Goal: Task Accomplishment & Management: Manage account settings

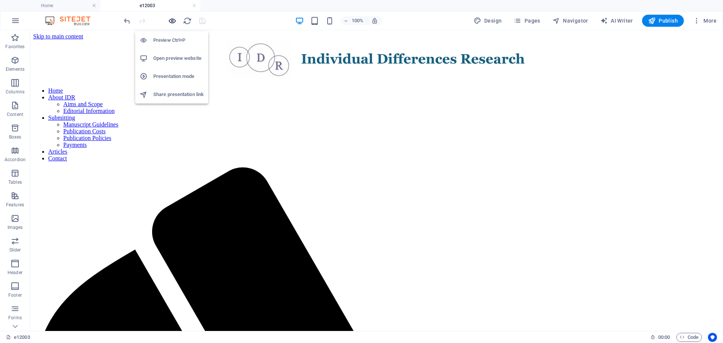
click at [172, 23] on icon "button" at bounding box center [172, 21] width 9 height 9
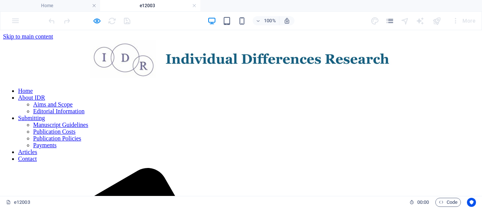
scroll to position [0, 0]
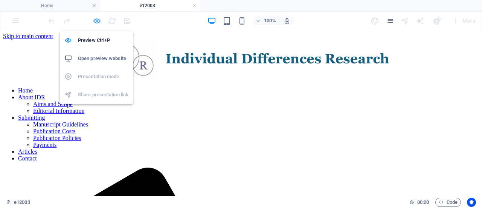
click at [96, 20] on icon "button" at bounding box center [97, 21] width 9 height 9
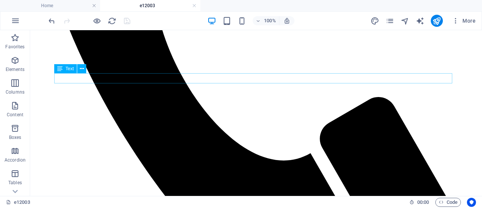
scroll to position [438, 0]
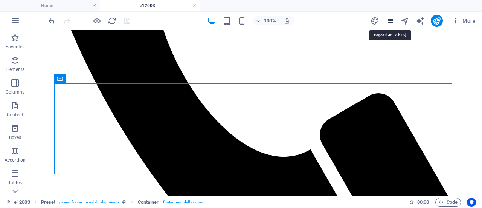
click at [392, 21] on icon "pages" at bounding box center [390, 21] width 9 height 9
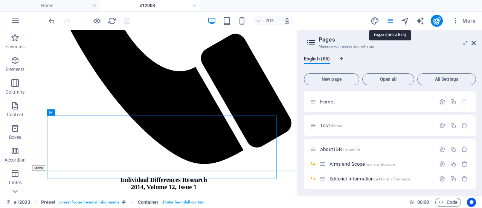
scroll to position [400, 0]
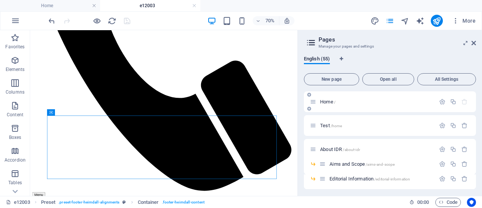
click at [326, 101] on span "Home /" at bounding box center [327, 102] width 15 height 6
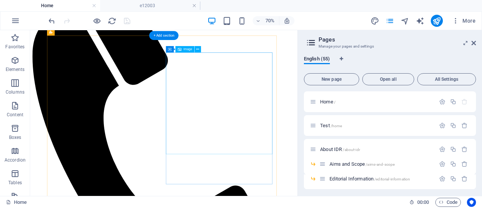
scroll to position [225, 0]
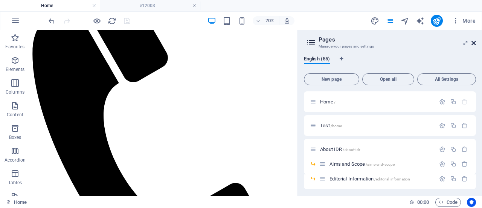
drag, startPoint x: 475, startPoint y: 41, endPoint x: 413, endPoint y: 18, distance: 65.7
click at [475, 41] on icon at bounding box center [474, 43] width 5 height 6
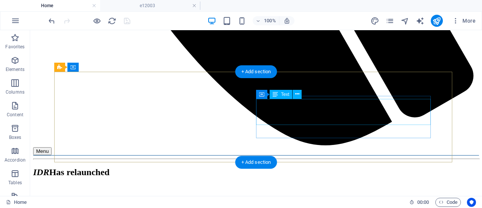
scroll to position [609, 0]
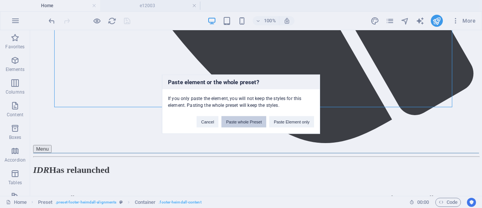
click at [250, 121] on button "Paste whole Preset" at bounding box center [243, 121] width 45 height 11
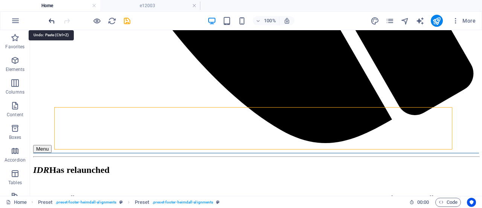
click at [52, 18] on icon "undo" at bounding box center [51, 21] width 9 height 9
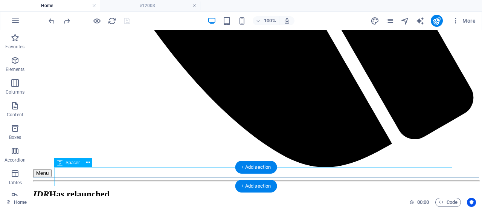
scroll to position [587, 0]
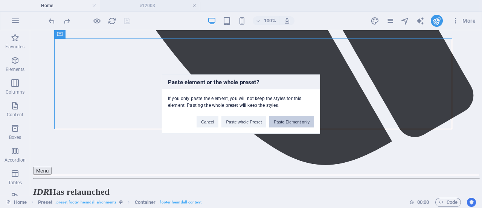
click at [290, 119] on button "Paste Element only" at bounding box center [291, 121] width 45 height 11
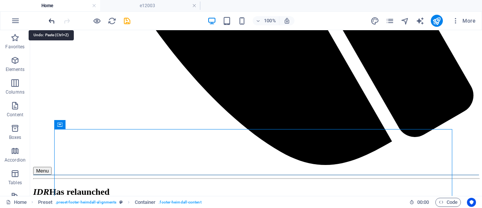
click at [52, 21] on icon "undo" at bounding box center [51, 21] width 9 height 9
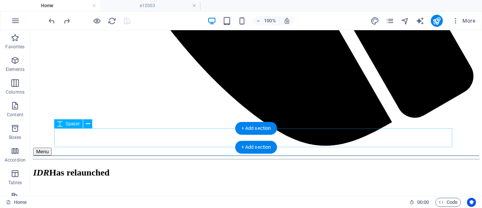
scroll to position [606, 0]
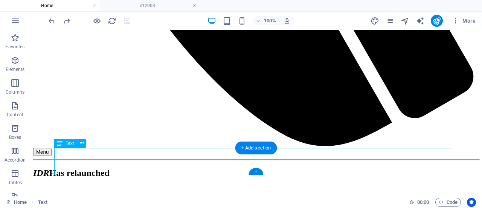
scroll to position [582, 0]
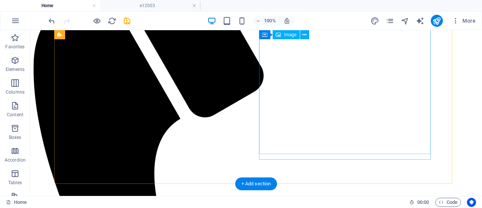
scroll to position [229, 0]
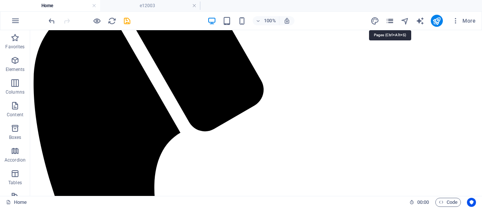
click at [392, 21] on icon "pages" at bounding box center [390, 21] width 9 height 9
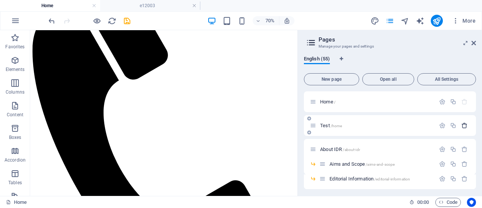
click at [464, 124] on icon "button" at bounding box center [464, 125] width 6 height 6
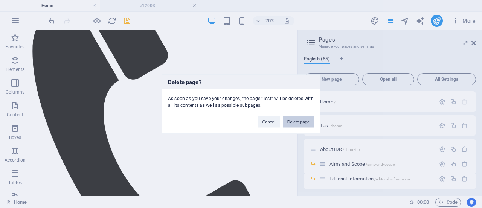
click at [296, 121] on button "Delete page" at bounding box center [298, 121] width 31 height 11
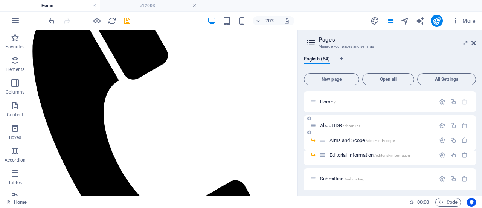
click at [328, 127] on span "About IDR /about-idr" at bounding box center [340, 125] width 40 height 6
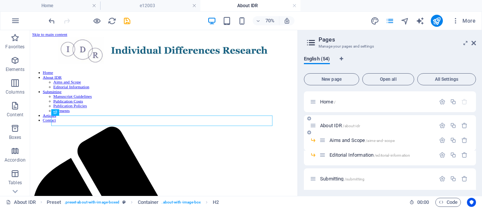
scroll to position [0, 0]
drag, startPoint x: 473, startPoint y: 41, endPoint x: 443, endPoint y: 11, distance: 42.6
click at [473, 41] on icon at bounding box center [474, 43] width 5 height 6
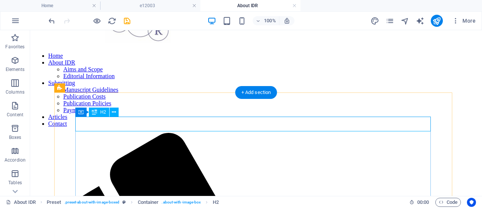
scroll to position [142, 0]
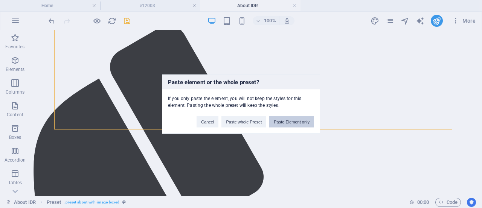
click at [297, 120] on button "Paste Element only" at bounding box center [291, 121] width 45 height 11
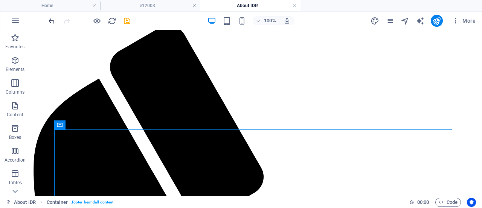
click at [51, 20] on icon "undo" at bounding box center [51, 21] width 9 height 9
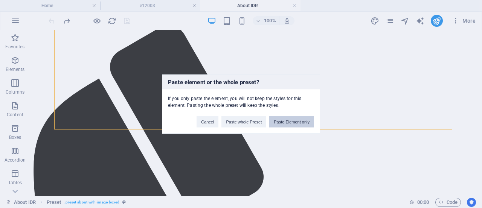
click at [290, 122] on button "Paste Element only" at bounding box center [291, 121] width 45 height 11
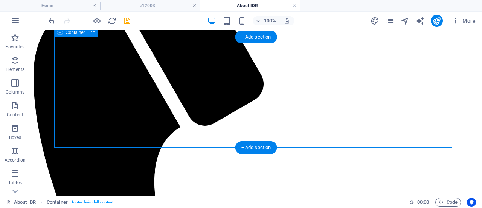
scroll to position [235, 0]
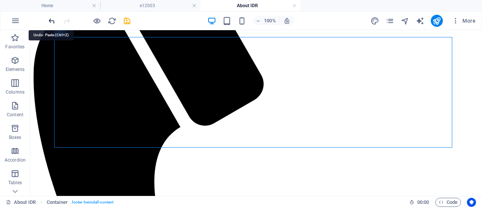
click at [51, 20] on icon "undo" at bounding box center [51, 21] width 9 height 9
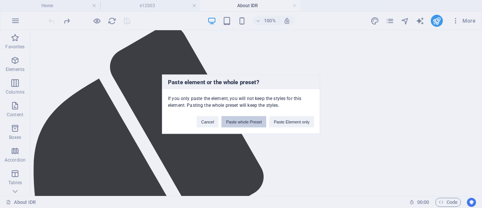
click at [242, 122] on button "Paste whole Preset" at bounding box center [243, 121] width 45 height 11
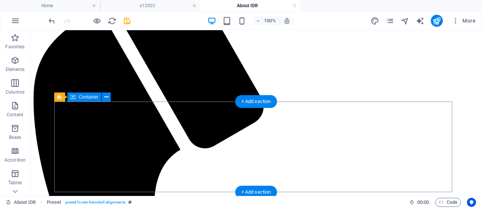
scroll to position [213, 0]
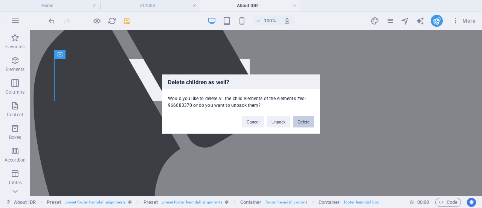
click at [300, 121] on button "Delete" at bounding box center [303, 121] width 21 height 11
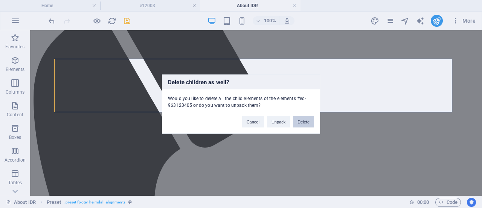
click at [305, 118] on button "Delete" at bounding box center [303, 121] width 21 height 11
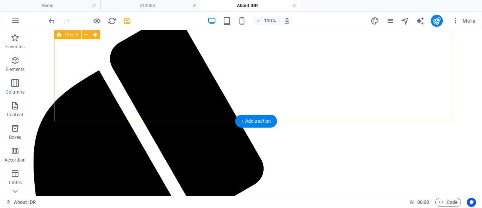
scroll to position [151, 0]
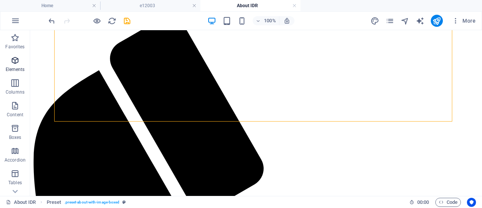
click at [19, 63] on icon "button" at bounding box center [15, 60] width 9 height 9
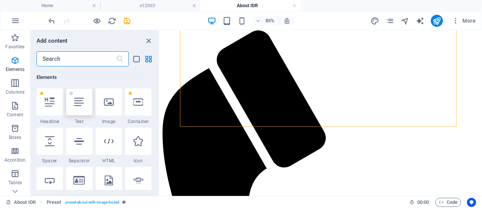
scroll to position [80, 0]
click at [77, 146] on div at bounding box center [79, 140] width 26 height 27
select select "%"
select select "px"
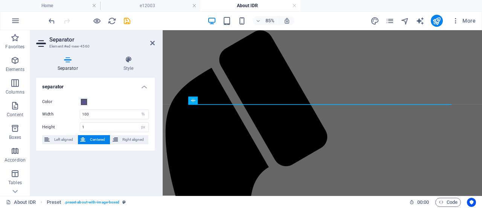
scroll to position [35, 0]
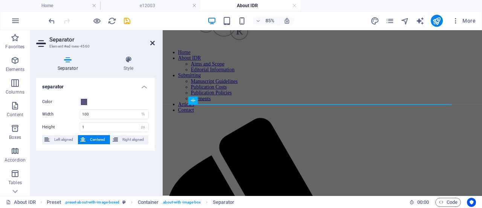
click at [154, 42] on icon at bounding box center [152, 43] width 5 height 6
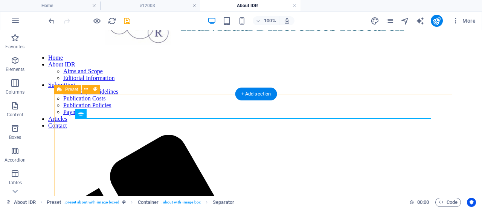
scroll to position [32, 0]
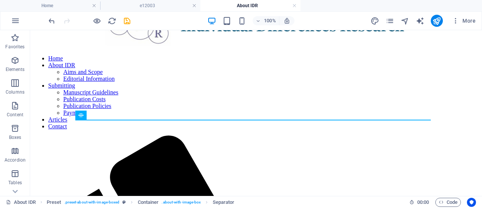
click at [55, 15] on div at bounding box center [89, 21] width 84 height 12
click at [53, 20] on icon "undo" at bounding box center [51, 21] width 9 height 9
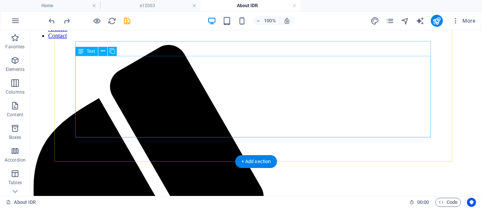
scroll to position [127, 0]
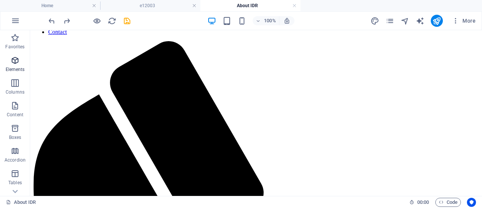
click at [15, 60] on icon "button" at bounding box center [15, 60] width 9 height 9
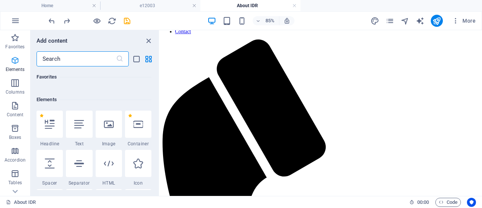
scroll to position [80, 0]
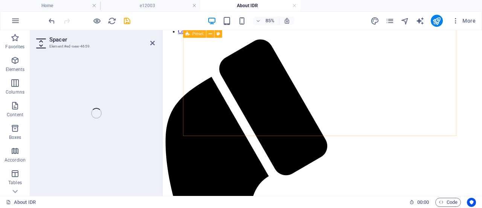
select select "px"
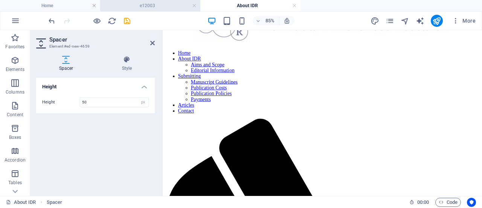
scroll to position [34, 0]
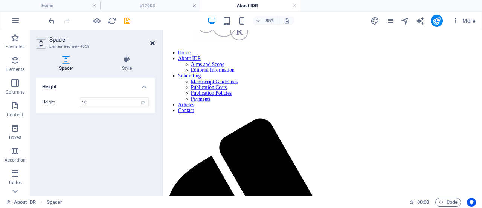
click at [154, 43] on icon at bounding box center [152, 43] width 5 height 6
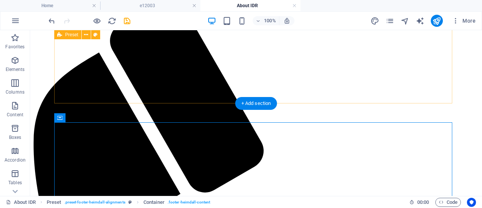
scroll to position [0, 0]
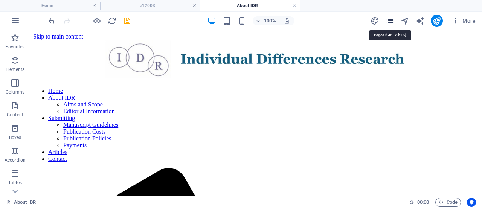
click at [388, 21] on icon "pages" at bounding box center [390, 21] width 9 height 9
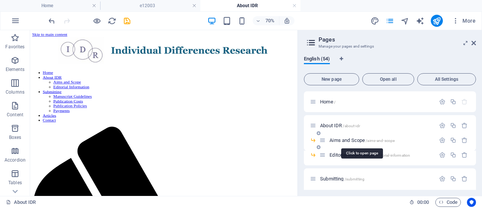
click at [356, 140] on span "Aims and Scope /aims-and-scope" at bounding box center [362, 140] width 65 height 6
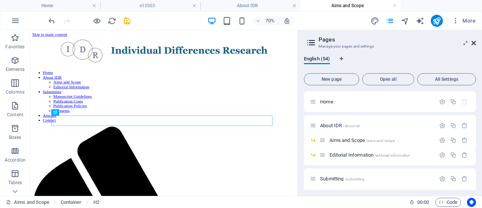
drag, startPoint x: 250, startPoint y: 92, endPoint x: 475, endPoint y: 44, distance: 229.9
click at [475, 44] on icon at bounding box center [474, 43] width 5 height 6
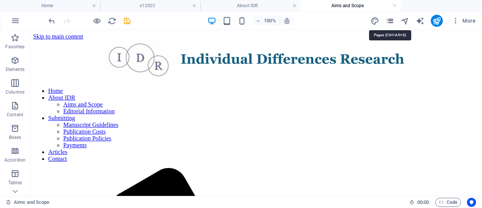
click at [390, 18] on icon "pages" at bounding box center [390, 21] width 9 height 9
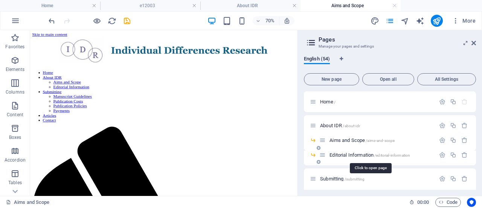
click at [351, 152] on span "Editorial Information /editorial-information" at bounding box center [370, 155] width 81 height 6
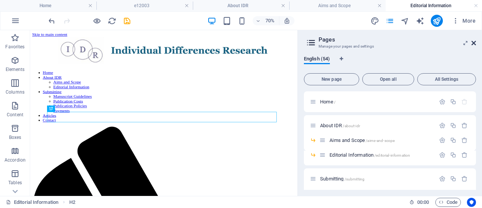
click at [473, 43] on icon at bounding box center [474, 43] width 5 height 6
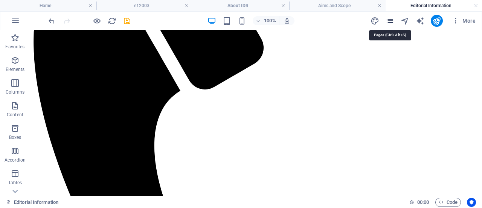
click at [391, 21] on icon "pages" at bounding box center [390, 21] width 9 height 9
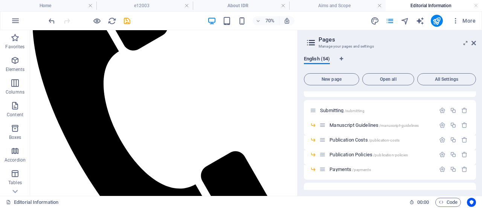
scroll to position [69, 0]
click at [337, 109] on span "Submitting /submitting" at bounding box center [342, 110] width 44 height 6
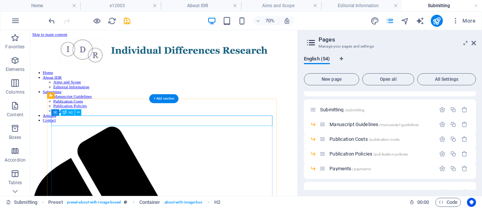
scroll to position [0, 0]
click at [476, 44] on aside "Pages Manage your pages and settings English (54) New page Open all All Setting…" at bounding box center [390, 112] width 185 height 165
drag, startPoint x: 473, startPoint y: 44, endPoint x: 176, endPoint y: 133, distance: 309.4
click at [473, 44] on icon at bounding box center [474, 43] width 5 height 6
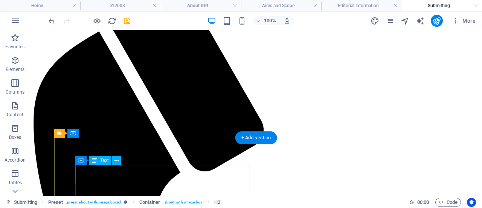
scroll to position [246, 0]
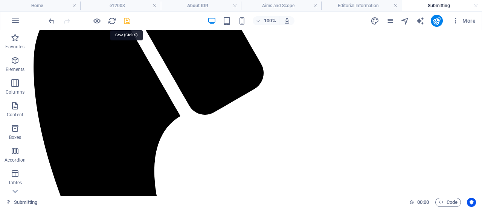
click at [127, 20] on icon "save" at bounding box center [127, 21] width 9 height 9
click at [476, 5] on link at bounding box center [476, 5] width 5 height 7
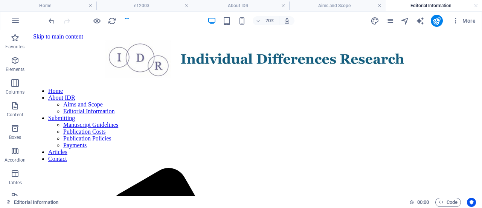
scroll to position [271, 0]
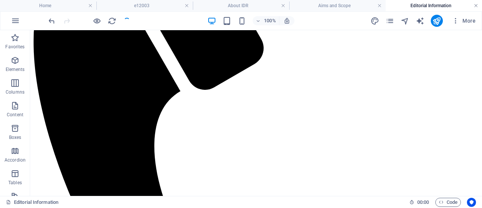
click at [475, 6] on link at bounding box center [476, 5] width 5 height 7
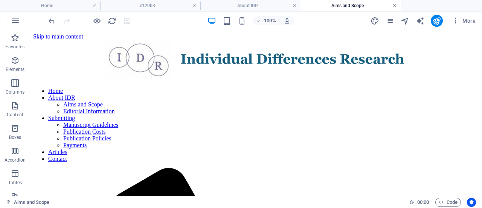
click at [394, 6] on link at bounding box center [394, 5] width 5 height 7
click at [296, 6] on link at bounding box center [294, 5] width 5 height 7
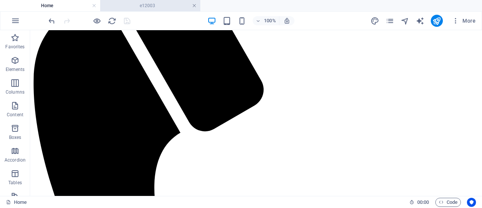
click at [194, 8] on link at bounding box center [194, 5] width 5 height 7
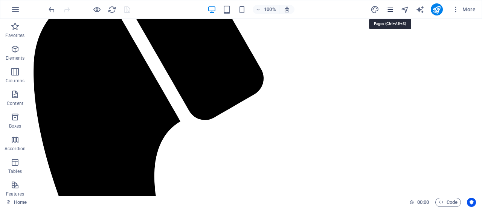
click at [389, 8] on icon "pages" at bounding box center [390, 9] width 9 height 9
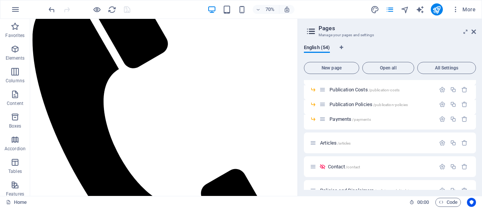
click at [373, 126] on div "Payments /payments" at bounding box center [390, 122] width 172 height 15
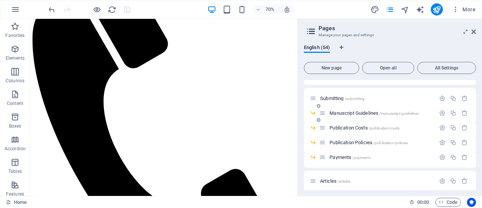
click at [345, 114] on span "Manuscript Guidelines /manuscript-guidelines" at bounding box center [374, 113] width 89 height 6
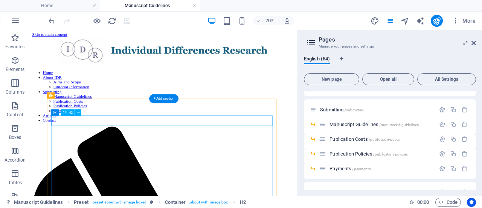
scroll to position [0, 0]
click at [473, 40] on icon at bounding box center [474, 43] width 5 height 6
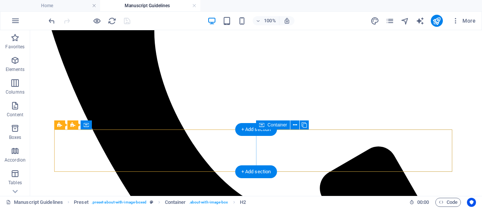
scroll to position [385, 0]
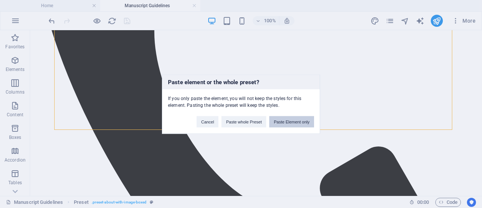
click at [295, 118] on button "Paste Element only" at bounding box center [291, 121] width 45 height 11
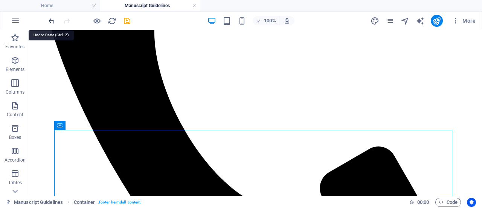
click at [51, 21] on icon "undo" at bounding box center [51, 21] width 9 height 9
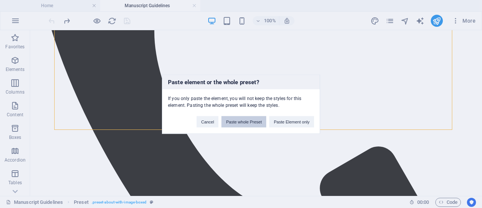
click at [244, 119] on button "Paste whole Preset" at bounding box center [243, 121] width 45 height 11
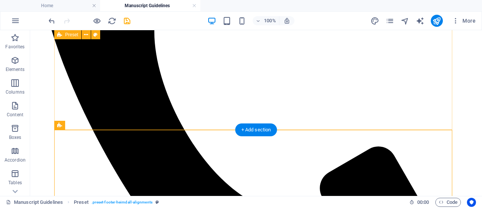
scroll to position [475, 0]
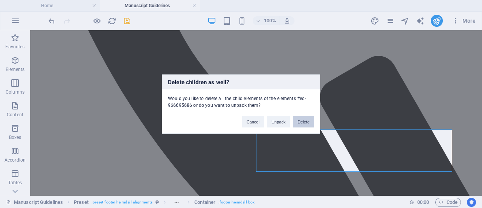
click at [301, 121] on button "Delete" at bounding box center [303, 121] width 21 height 11
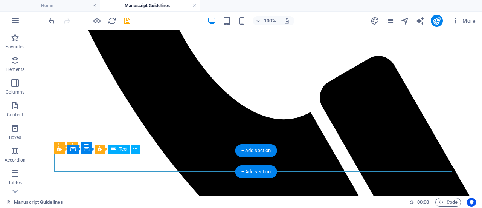
scroll to position [454, 0]
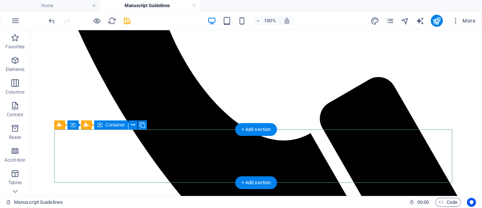
scroll to position [475, 0]
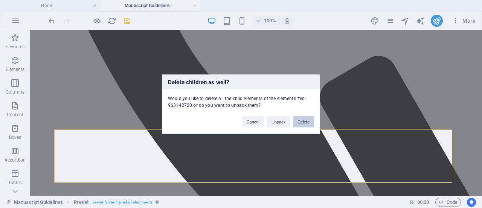
click at [305, 122] on button "Delete" at bounding box center [303, 121] width 21 height 11
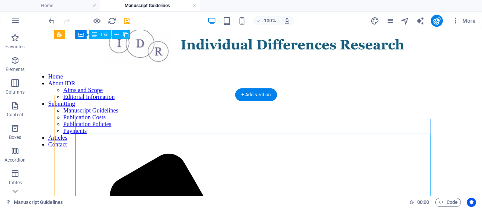
scroll to position [0, 0]
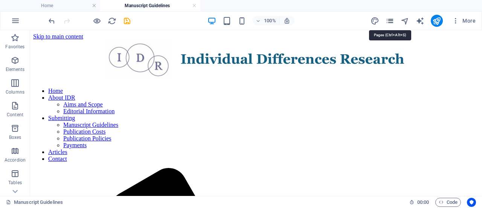
click at [389, 21] on icon "pages" at bounding box center [390, 21] width 9 height 9
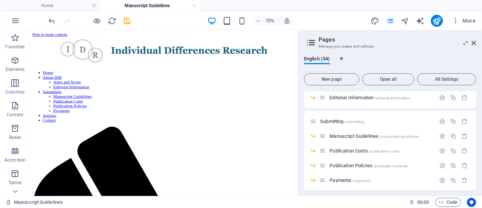
scroll to position [58, 0]
click at [350, 151] on span "Publication Costs /publication-costs" at bounding box center [365, 150] width 70 height 6
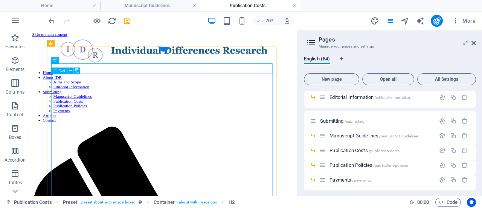
scroll to position [201, 0]
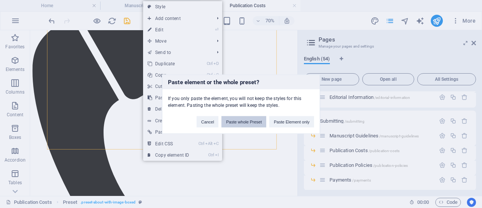
click at [254, 120] on button "Paste whole Preset" at bounding box center [243, 121] width 45 height 11
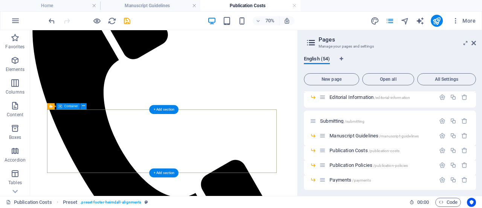
scroll to position [292, 0]
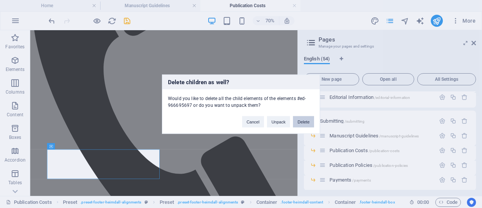
click at [310, 119] on button "Delete" at bounding box center [303, 121] width 21 height 11
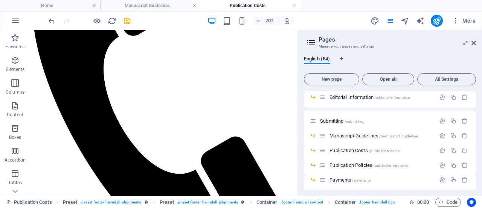
scroll to position [278, 0]
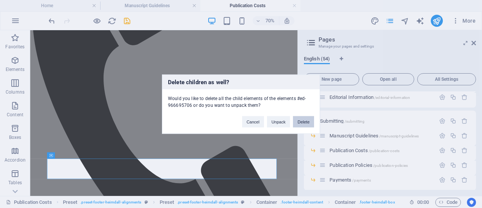
click at [304, 118] on button "Delete" at bounding box center [303, 121] width 21 height 11
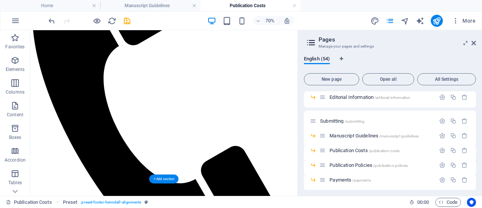
scroll to position [249, 0]
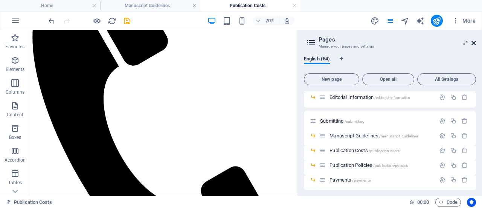
click at [473, 44] on icon at bounding box center [474, 43] width 5 height 6
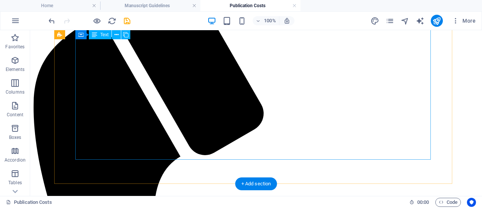
scroll to position [194, 0]
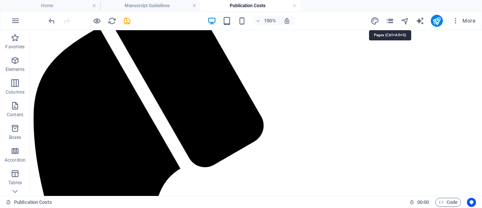
click at [392, 18] on icon "pages" at bounding box center [390, 21] width 9 height 9
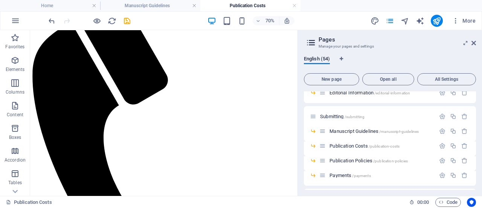
scroll to position [70, 0]
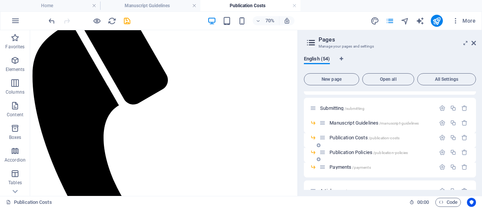
click at [350, 152] on span "Publication Policies /publication-policies" at bounding box center [369, 152] width 78 height 6
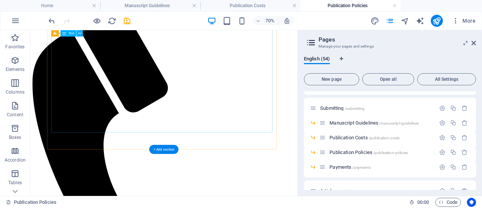
scroll to position [241, 0]
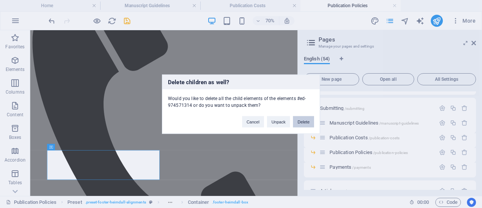
click at [307, 120] on button "Delete" at bounding box center [303, 121] width 21 height 11
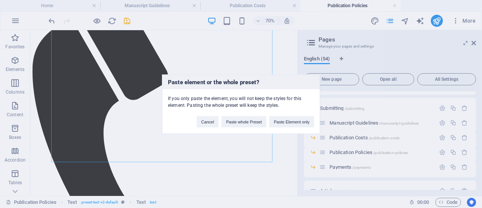
click at [116, 159] on div "Paste element or the whole preset? If you only paste the element, you will not …" at bounding box center [241, 104] width 482 height 208
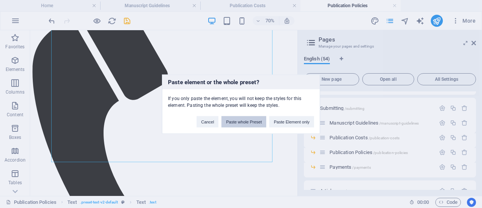
click at [234, 121] on button "Paste whole Preset" at bounding box center [243, 121] width 45 height 11
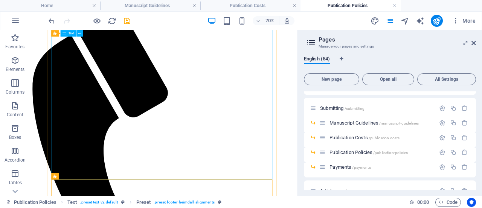
scroll to position [170, 0]
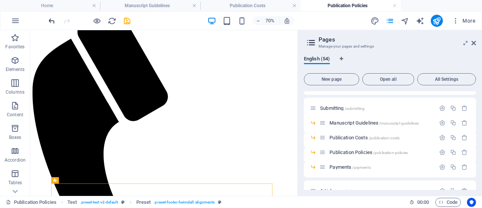
click at [51, 21] on icon "undo" at bounding box center [51, 21] width 9 height 9
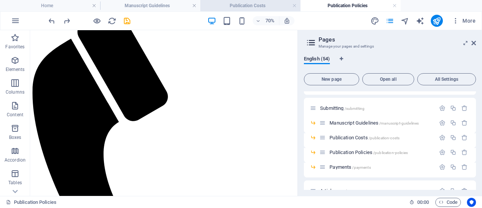
click at [279, 4] on h4 "Publication Costs" at bounding box center [250, 6] width 100 height 8
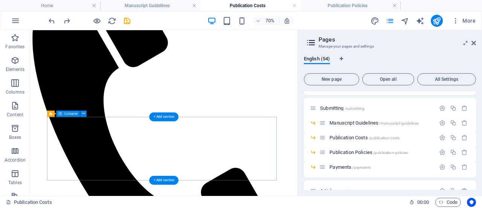
scroll to position [249, 0]
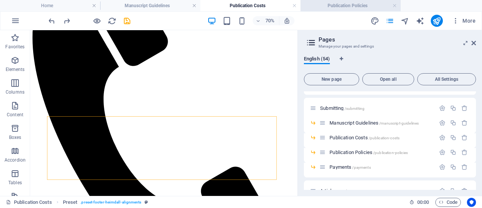
click at [337, 3] on h4 "Publication Policies" at bounding box center [351, 6] width 100 height 8
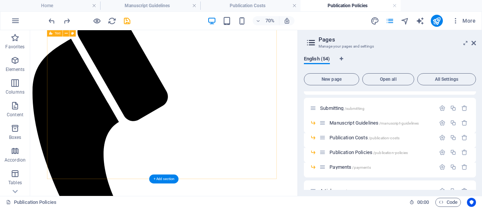
scroll to position [200, 0]
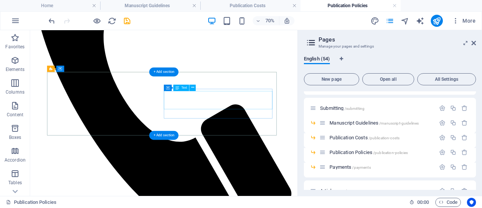
scroll to position [337, 0]
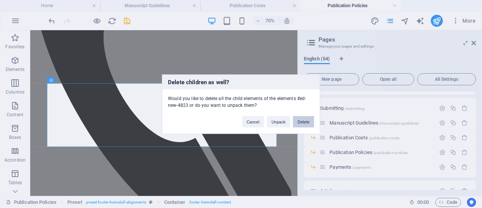
click at [301, 124] on button "Delete" at bounding box center [303, 121] width 21 height 11
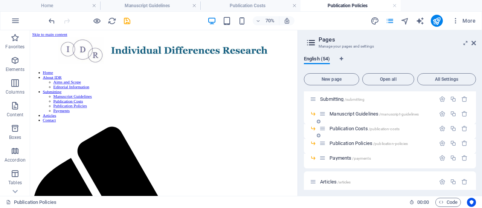
scroll to position [83, 0]
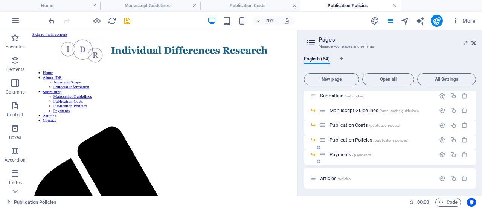
click at [347, 156] on span "Payments /payments" at bounding box center [350, 154] width 41 height 6
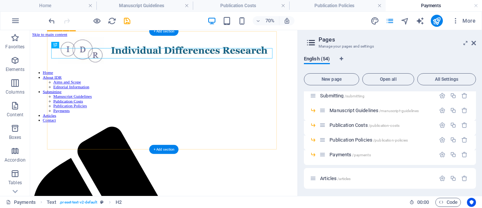
scroll to position [96, 0]
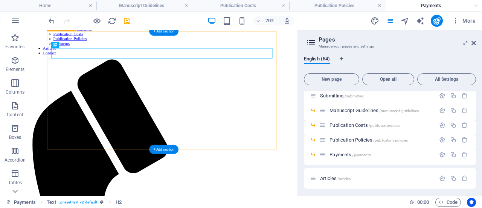
drag, startPoint x: 175, startPoint y: 194, endPoint x: 202, endPoint y: 209, distance: 31.2
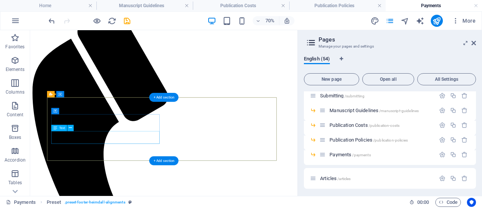
scroll to position [186, 0]
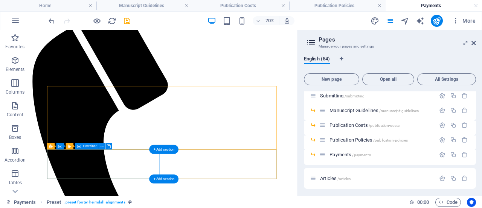
drag, startPoint x: 191, startPoint y: 200, endPoint x: 198, endPoint y: 191, distance: 11.2
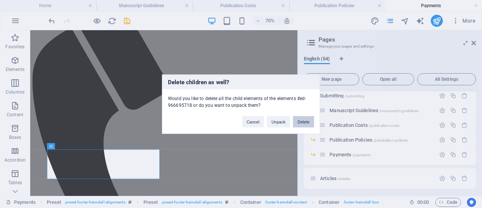
click at [300, 121] on button "Delete" at bounding box center [303, 121] width 21 height 11
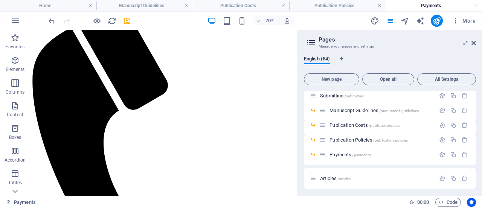
scroll to position [173, 0]
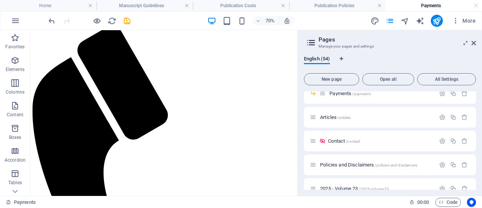
scroll to position [144, 0]
click at [331, 116] on span "Articles /articles" at bounding box center [335, 117] width 31 height 6
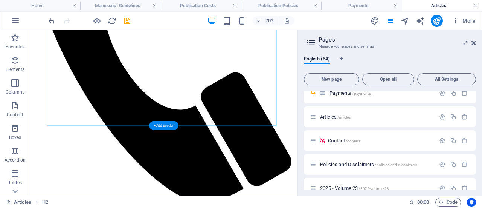
scroll to position [391, 0]
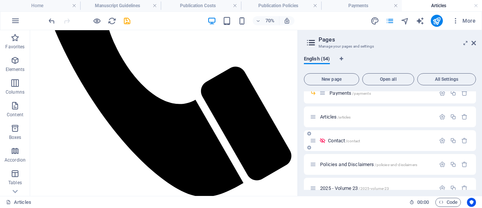
click at [338, 142] on span "Contact /contact" at bounding box center [344, 140] width 32 height 6
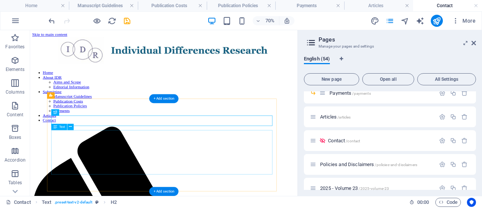
scroll to position [60, 0]
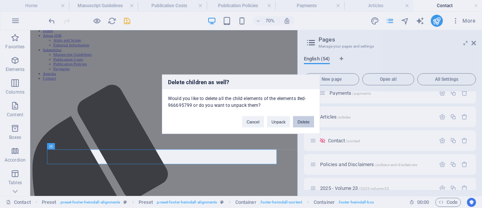
click at [304, 121] on button "Delete" at bounding box center [303, 121] width 21 height 11
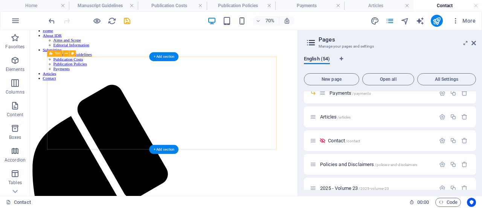
scroll to position [59, 0]
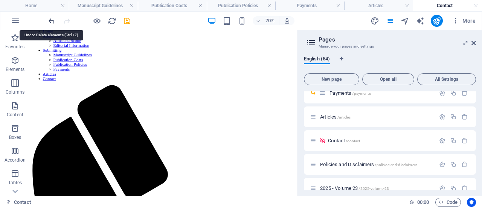
click at [50, 20] on icon "undo" at bounding box center [51, 21] width 9 height 9
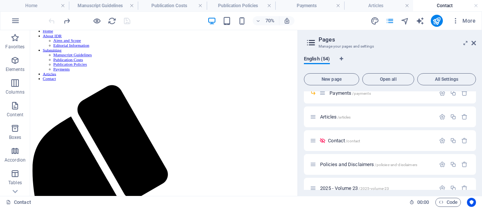
click at [50, 20] on div at bounding box center [89, 21] width 84 height 12
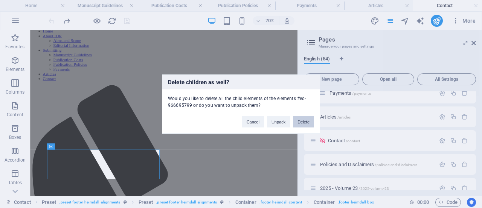
click at [304, 121] on button "Delete" at bounding box center [303, 121] width 21 height 11
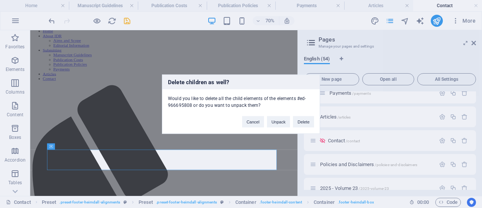
click at [309, 120] on button "Delete" at bounding box center [303, 121] width 21 height 11
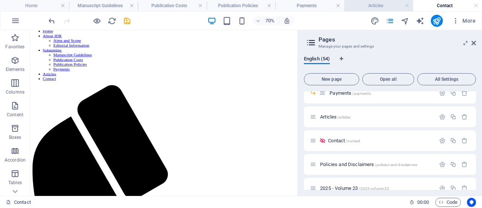
click at [382, 3] on h4 "Articles" at bounding box center [378, 6] width 69 height 8
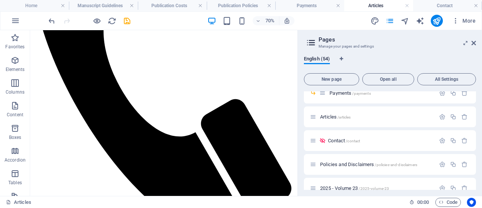
scroll to position [344, 0]
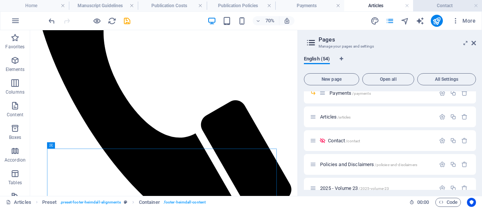
click at [441, 7] on h4 "Contact" at bounding box center [447, 6] width 69 height 8
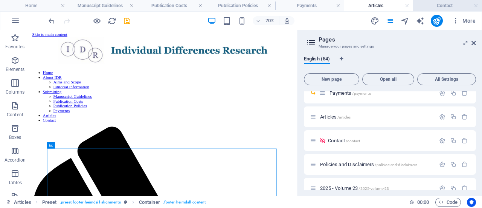
scroll to position [59, 0]
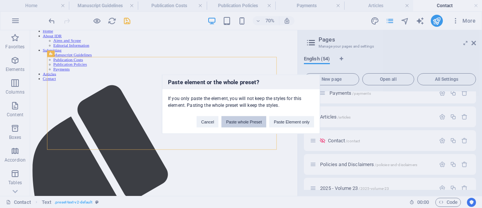
click at [247, 119] on button "Paste whole Preset" at bounding box center [243, 121] width 45 height 11
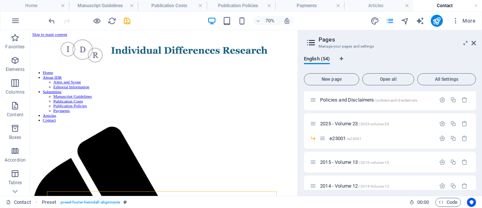
scroll to position [209, 0]
click at [354, 99] on span "Policies and Disclaimers /policies-and-disclaimers" at bounding box center [368, 99] width 97 height 6
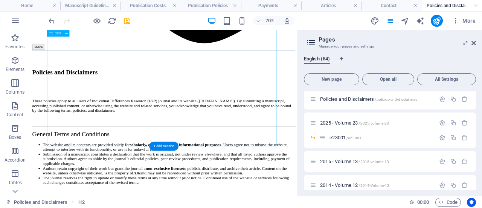
scroll to position [632, 0]
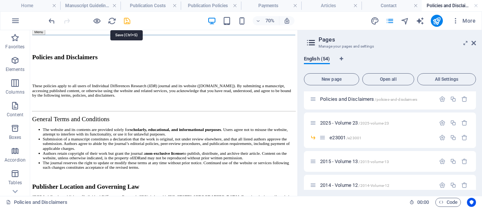
click at [126, 23] on icon "save" at bounding box center [127, 21] width 9 height 9
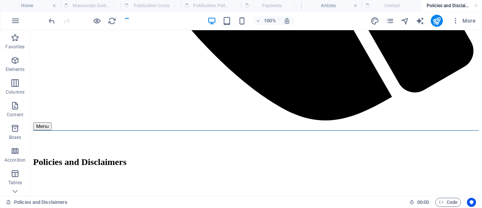
scroll to position [586, 0]
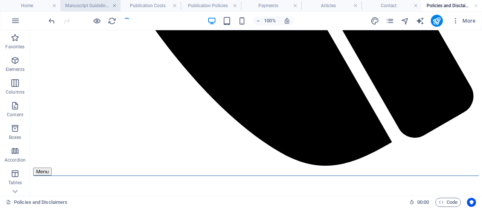
click at [115, 6] on link at bounding box center [114, 5] width 5 height 7
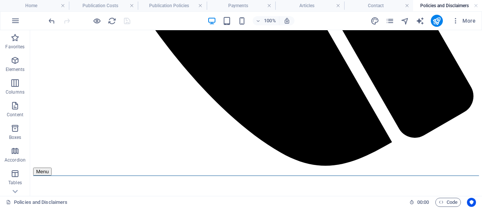
click at [115, 6] on h4 "Publication Costs" at bounding box center [103, 6] width 69 height 8
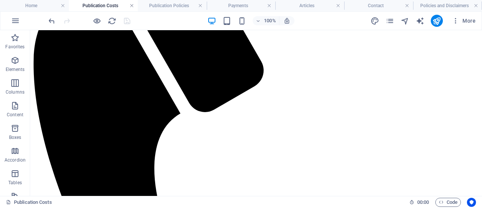
click at [130, 6] on link at bounding box center [132, 5] width 5 height 7
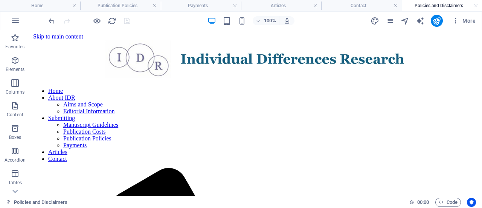
scroll to position [586, 0]
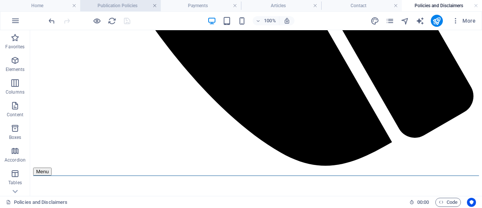
click at [156, 8] on link at bounding box center [155, 5] width 5 height 7
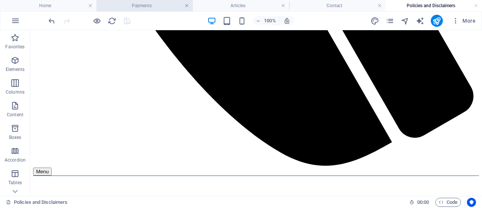
click at [188, 6] on link at bounding box center [187, 5] width 5 height 7
click at [197, 6] on h4 "Articles" at bounding box center [150, 6] width 100 height 8
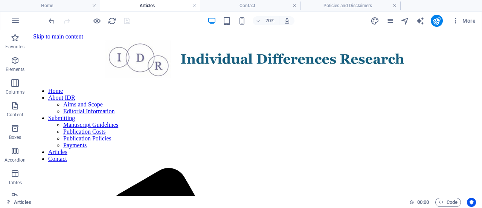
scroll to position [344, 0]
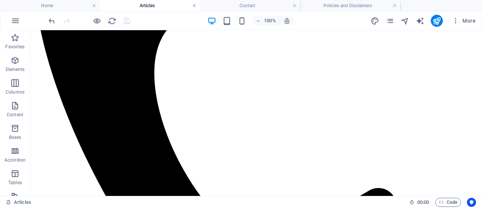
click at [195, 6] on link at bounding box center [194, 5] width 5 height 7
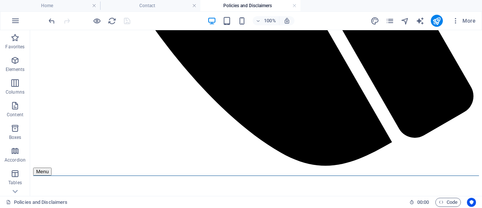
click at [195, 6] on link at bounding box center [194, 5] width 5 height 7
click at [194, 6] on link at bounding box center [194, 5] width 5 height 7
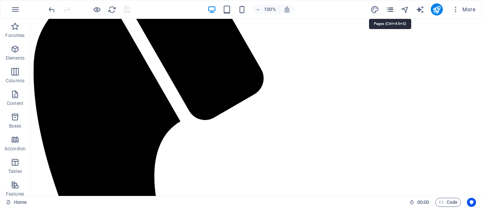
click at [390, 10] on icon "pages" at bounding box center [390, 9] width 9 height 9
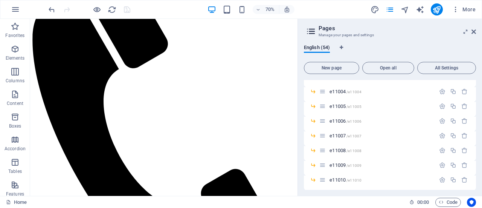
scroll to position [783, 0]
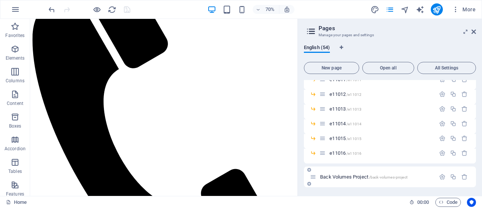
click at [348, 177] on span "Back Volumes Project /back-volumes-project" at bounding box center [363, 177] width 87 height 6
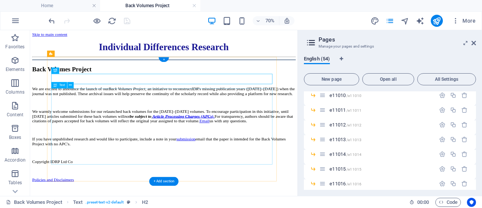
scroll to position [53, 0]
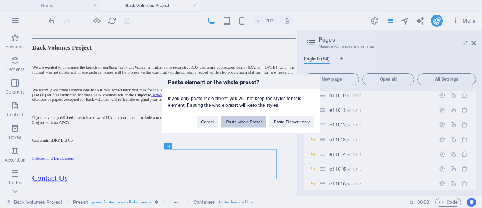
click at [251, 121] on button "Paste whole Preset" at bounding box center [243, 121] width 45 height 11
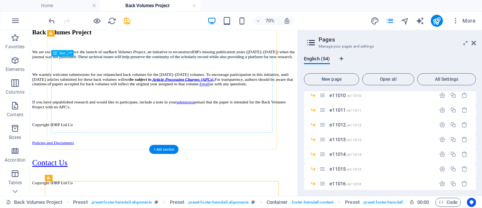
scroll to position [95, 0]
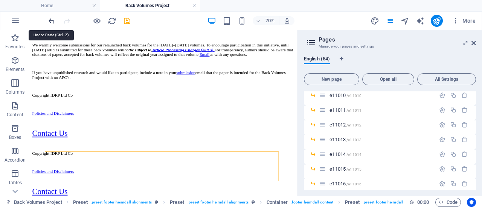
click at [48, 18] on icon "undo" at bounding box center [51, 21] width 9 height 9
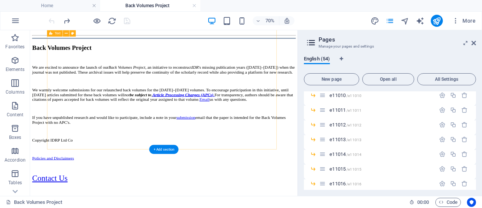
click at [126, 177] on div "Back Volumes Project We are excited to announce the launch of our Back Volumes …" at bounding box center [221, 114] width 376 height 128
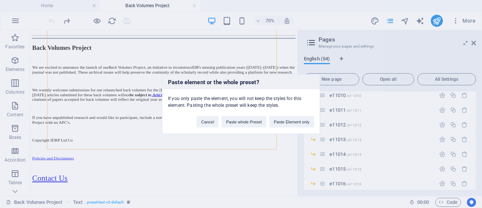
click at [97, 138] on div "Paste element or the whole preset? If you only paste the element, you will not …" at bounding box center [241, 104] width 482 height 208
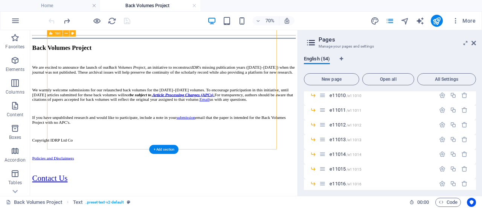
click at [145, 177] on div "Back Volumes Project We are excited to announce the launch of our Back Volumes …" at bounding box center [221, 114] width 376 height 128
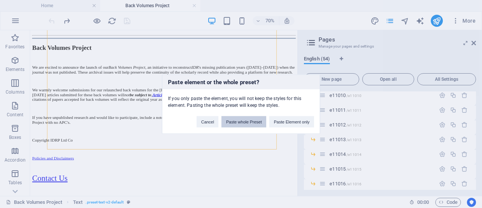
click at [237, 124] on button "Paste whole Preset" at bounding box center [243, 121] width 45 height 11
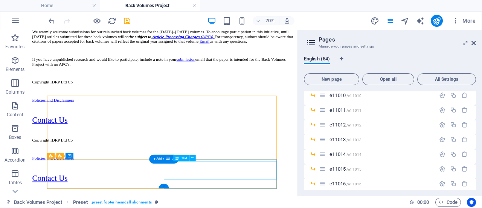
scroll to position [143, 0]
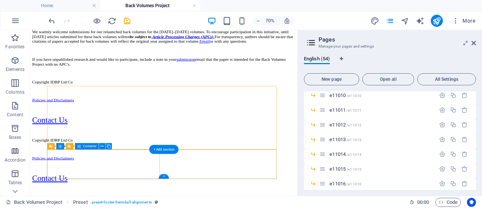
click at [195, 202] on div "Copyright IDRP Ltd Co Policies and Disclaimers" at bounding box center [221, 205] width 376 height 45
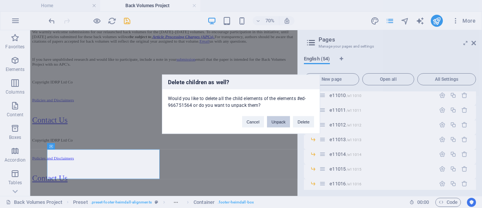
click at [277, 121] on button "Unpack" at bounding box center [278, 121] width 23 height 11
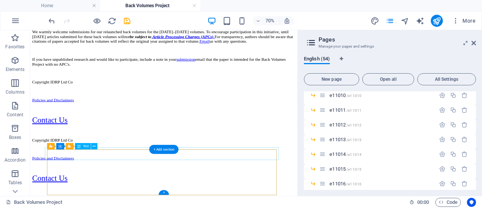
click at [252, 203] on div "Copyright IDRP Ltd Co" at bounding box center [221, 193] width 376 height 20
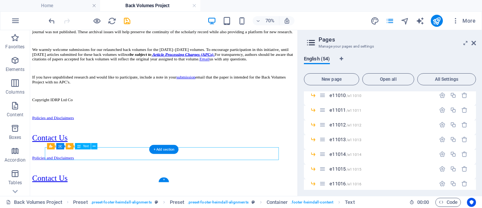
scroll to position [130, 0]
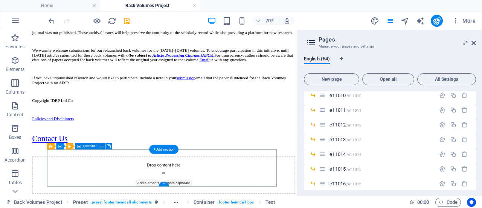
scroll to position [143, 0]
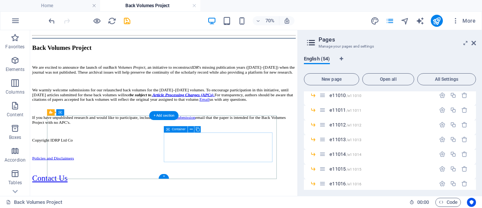
scroll to position [101, 0]
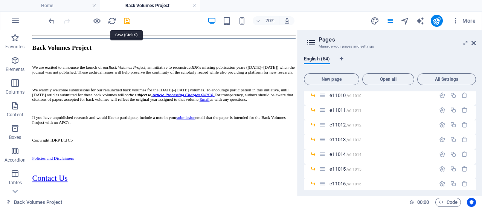
click at [131, 19] on icon "save" at bounding box center [127, 21] width 9 height 9
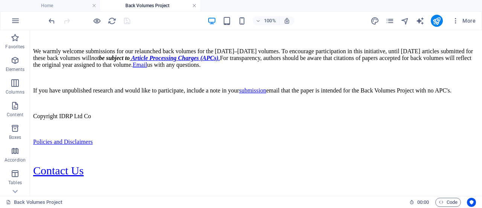
click at [194, 7] on link at bounding box center [194, 5] width 5 height 7
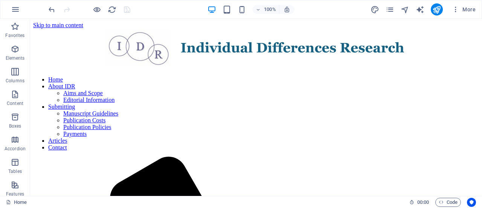
scroll to position [229, 0]
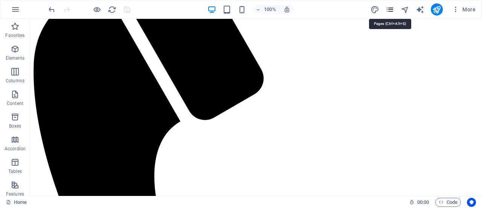
click at [389, 10] on icon "pages" at bounding box center [390, 9] width 9 height 9
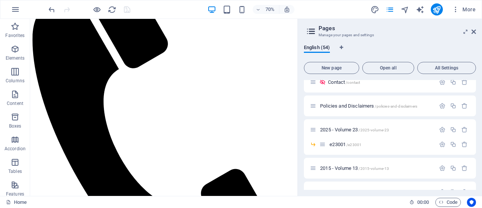
scroll to position [194, 0]
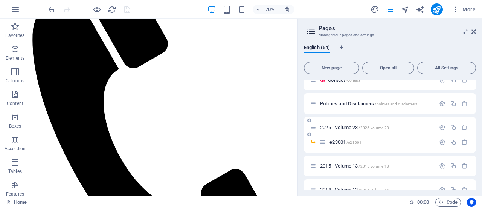
click at [341, 128] on span "2025 - Volume 23 /2025-volume-23" at bounding box center [354, 127] width 69 height 6
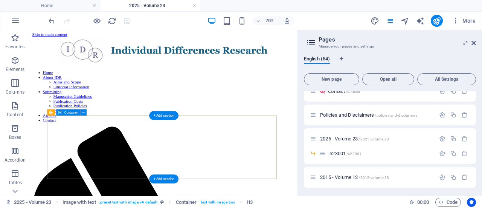
scroll to position [203, 0]
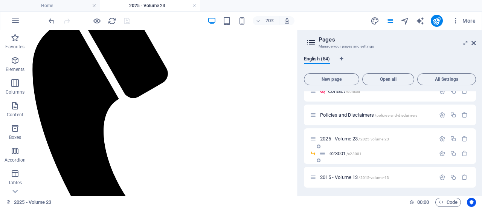
click at [338, 153] on span "e23001 /e23001" at bounding box center [346, 153] width 32 height 6
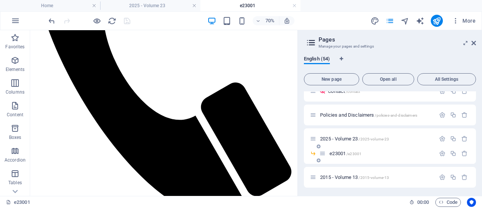
scroll to position [259, 0]
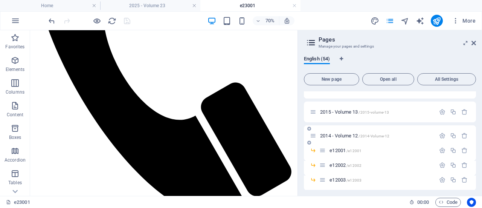
click at [346, 137] on span "2014 - Volume 12 /2014-Volume-12" at bounding box center [354, 136] width 69 height 6
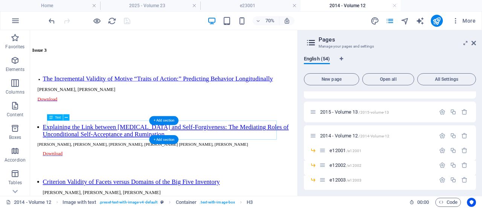
scroll to position [1458, 0]
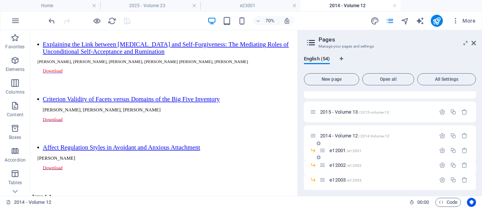
click at [340, 151] on span "e12001 /e12001" at bounding box center [346, 150] width 32 height 6
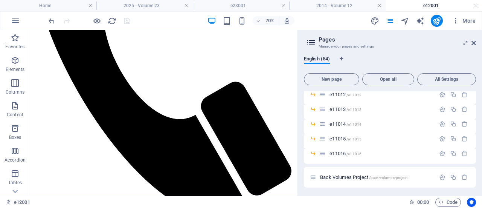
scroll to position [794, 0]
click at [342, 152] on span "e11016 /e11016" at bounding box center [346, 153] width 32 height 6
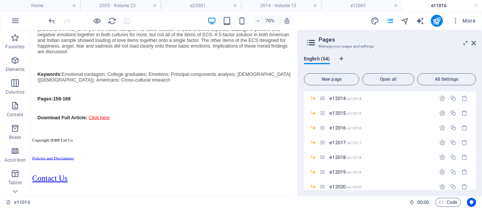
scroll to position [573, 0]
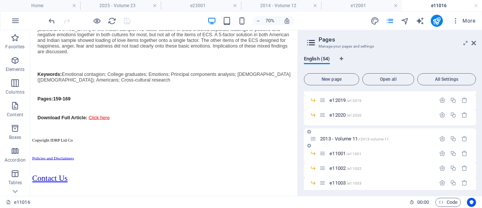
click at [338, 140] on span "2013 - Volume 11 /2013-volume-11" at bounding box center [354, 139] width 69 height 6
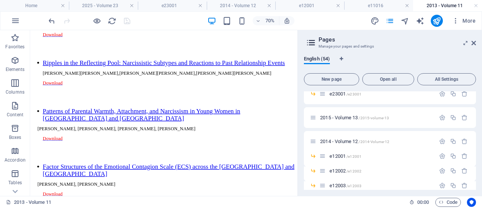
scroll to position [253, 0]
click at [342, 154] on span "e12001 /e12001" at bounding box center [346, 156] width 32 height 6
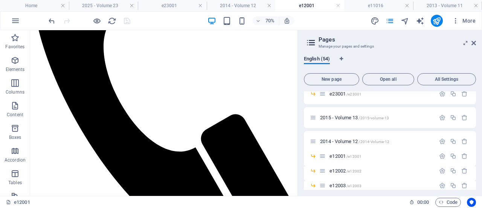
scroll to position [0, 0]
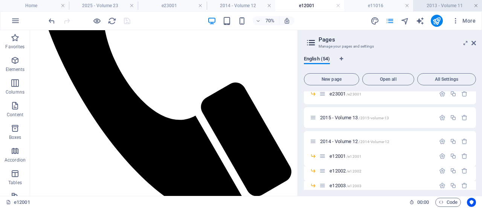
click at [478, 5] on link at bounding box center [476, 5] width 5 height 7
click at [409, 5] on link at bounding box center [407, 5] width 5 height 7
click at [341, 6] on link at bounding box center [338, 5] width 5 height 7
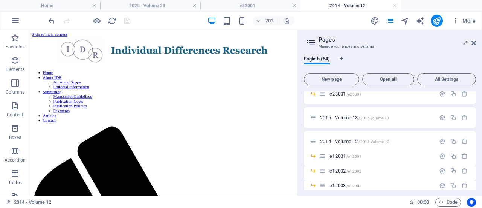
click at [476, 6] on ul "Home 2025 - Volume 23 e23001 2014 - Volume 12" at bounding box center [241, 5] width 482 height 11
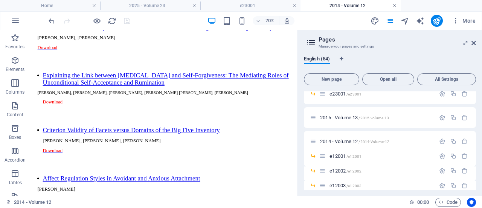
click at [395, 6] on link at bounding box center [394, 5] width 5 height 7
click at [293, 4] on link at bounding box center [294, 5] width 5 height 7
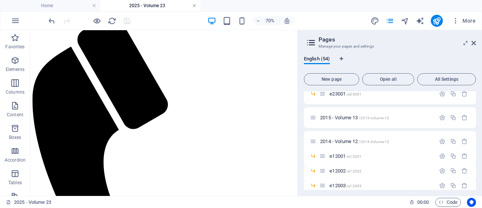
drag, startPoint x: 194, startPoint y: 6, endPoint x: 154, endPoint y: 66, distance: 72.0
click at [194, 6] on link at bounding box center [194, 5] width 5 height 7
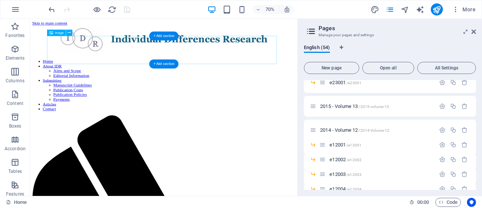
click at [150, 43] on figure at bounding box center [221, 49] width 376 height 41
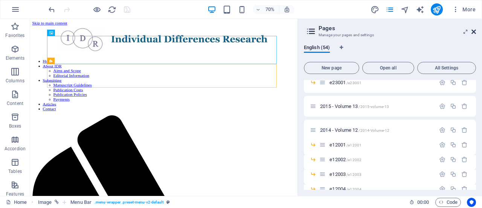
click at [473, 32] on icon at bounding box center [474, 32] width 5 height 6
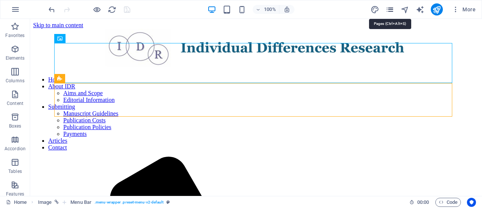
click at [390, 8] on icon "pages" at bounding box center [390, 9] width 9 height 9
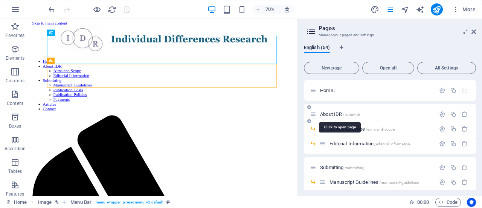
click at [329, 115] on span "About IDR /about-idr" at bounding box center [340, 114] width 40 height 6
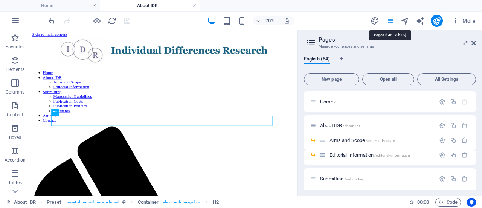
click at [389, 20] on icon "pages" at bounding box center [390, 21] width 9 height 9
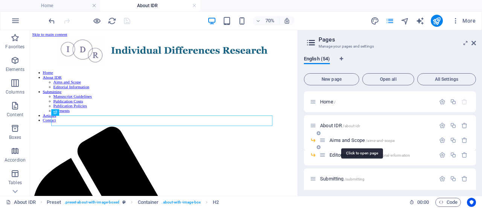
click at [340, 140] on span "Aims and Scope /aims-and-scope" at bounding box center [362, 140] width 65 height 6
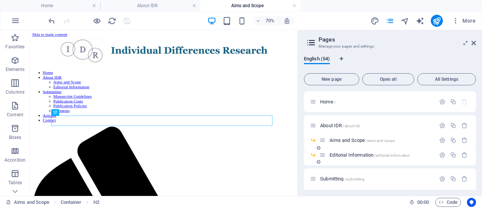
click at [338, 151] on div "Editorial Information /editorial-information" at bounding box center [377, 154] width 116 height 9
click at [339, 156] on span "Editorial Information /editorial-information" at bounding box center [370, 155] width 81 height 6
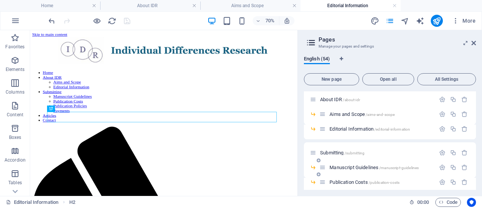
scroll to position [26, 0]
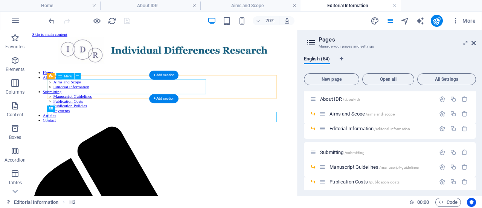
click at [264, 102] on nav "Home About IDR Aims and Scope Editorial Information Submitting Manuscript Guide…" at bounding box center [221, 124] width 376 height 75
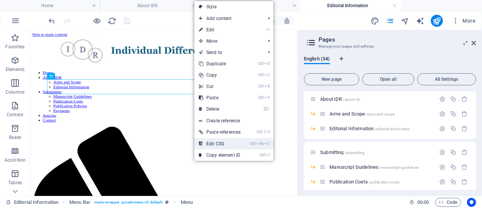
click at [215, 143] on link "Ctrl Alt C Edit CSS" at bounding box center [219, 143] width 51 height 11
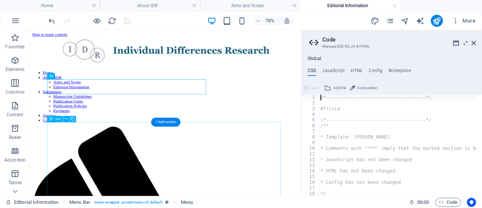
type textarea "a { transition: $transition-base; }"
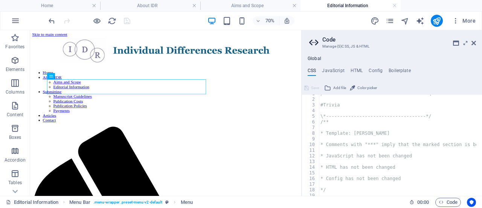
scroll to position [0, 0]
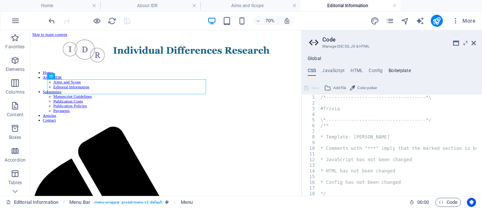
click at [392, 69] on h4 "Boilerplate" at bounding box center [400, 72] width 22 height 8
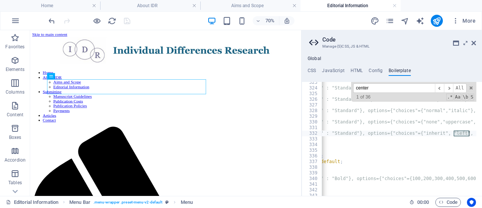
scroll to position [0, 141]
type input "center"
click at [449, 87] on span "​" at bounding box center [448, 87] width 9 height 9
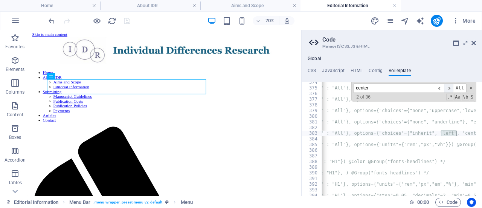
scroll to position [1107, 0]
click at [449, 87] on span "​" at bounding box center [448, 87] width 9 height 9
click at [472, 87] on span at bounding box center [471, 87] width 5 height 5
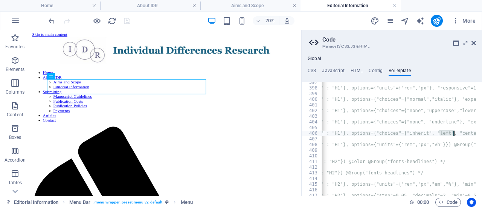
type textarea "/* @Param(type="choice", visibility={"fc-headlines" : "H1"}, options={"choices"…"
click at [475, 43] on icon at bounding box center [474, 43] width 5 height 6
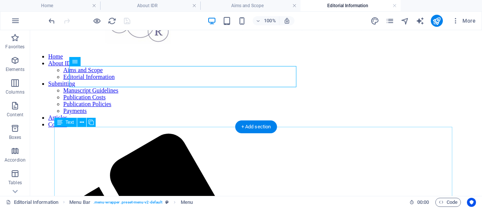
scroll to position [0, 0]
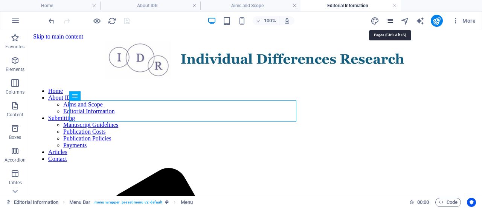
click at [394, 20] on icon "pages" at bounding box center [390, 21] width 9 height 9
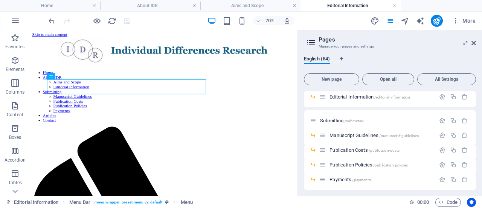
scroll to position [66, 0]
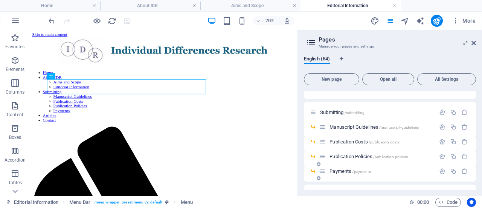
click at [346, 169] on span "Payments /payments" at bounding box center [350, 171] width 41 height 6
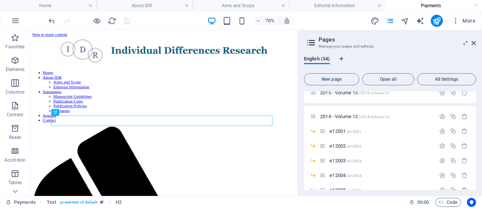
scroll to position [265, 0]
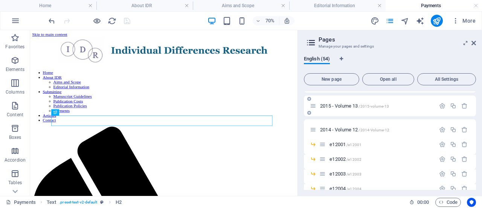
click at [341, 109] on div "2015 - Volume 13 /2015-volume-13" at bounding box center [372, 105] width 125 height 9
click at [341, 104] on span "2015 - Volume 13 /2015-volume-13" at bounding box center [354, 106] width 69 height 6
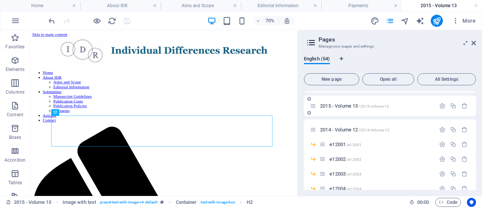
scroll to position [0, 0]
click at [338, 142] on span "e12001 /e12001" at bounding box center [346, 144] width 32 height 6
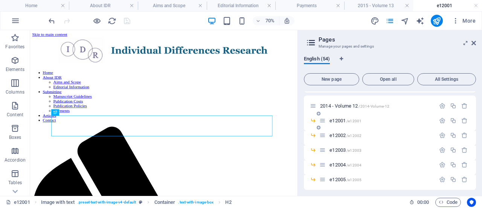
scroll to position [290, 0]
click at [341, 150] on span "e12003 /e12003" at bounding box center [346, 149] width 32 height 6
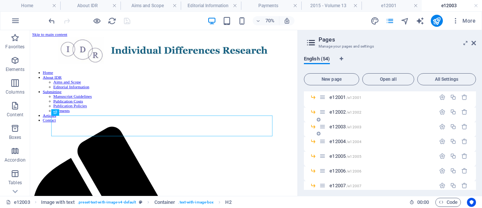
scroll to position [316, 0]
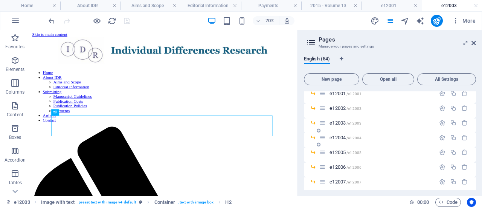
click at [342, 137] on span "e12004 /e12004" at bounding box center [346, 137] width 32 height 6
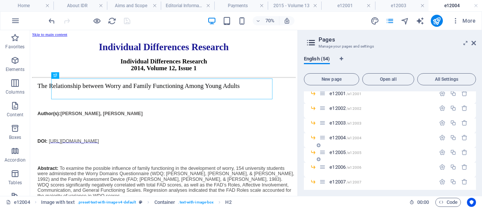
scroll to position [0, 0]
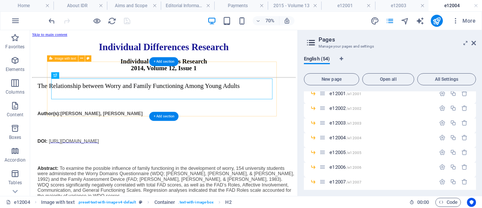
click at [118, 89] on div "Individual Differences Research 2014, Volume 12, Issue 1" at bounding box center [221, 83] width 376 height 29
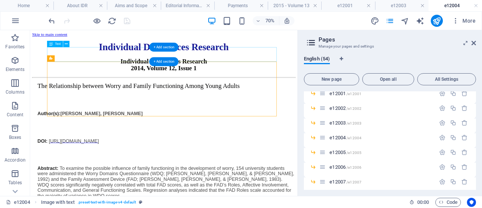
click at [124, 62] on div "Individual Differences R esearch" at bounding box center [221, 54] width 376 height 16
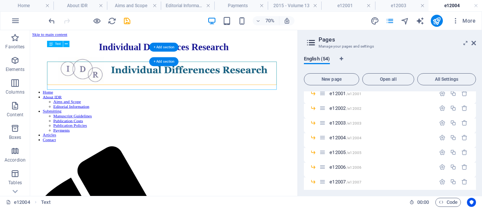
click at [124, 62] on div "Individual Differences R esearch" at bounding box center [221, 54] width 376 height 16
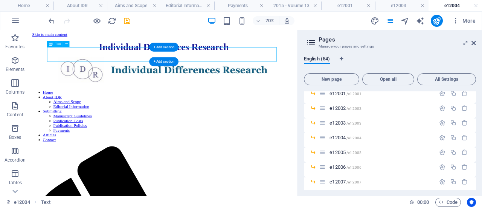
click at [124, 62] on div "Individual Differences R esearch" at bounding box center [221, 54] width 376 height 16
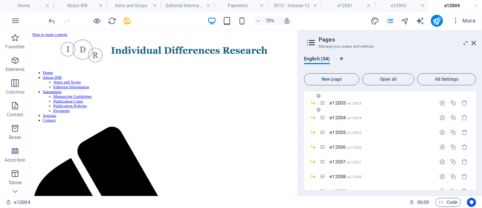
scroll to position [336, 0]
click at [341, 132] on span "e12005 /e12005" at bounding box center [346, 132] width 32 height 6
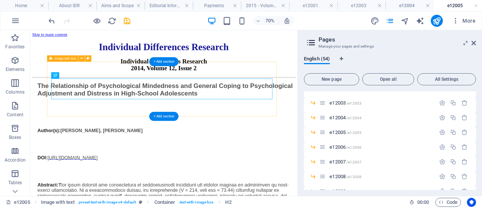
scroll to position [0, 0]
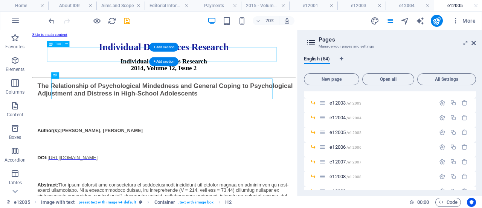
click at [124, 62] on div "Individual Differences R esearch" at bounding box center [221, 54] width 376 height 16
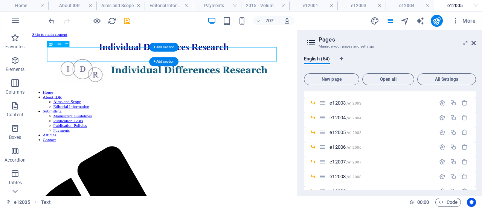
click at [124, 62] on div "Individual Differences R esearch" at bounding box center [221, 54] width 376 height 16
click at [105, 62] on div "Individual Differences R esearch" at bounding box center [221, 54] width 376 height 16
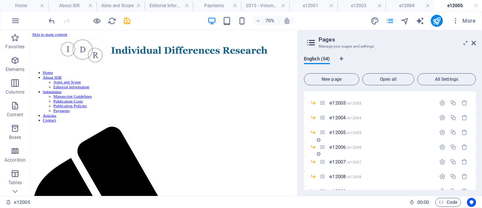
click at [340, 145] on span "e12006 /e12006" at bounding box center [346, 147] width 32 height 6
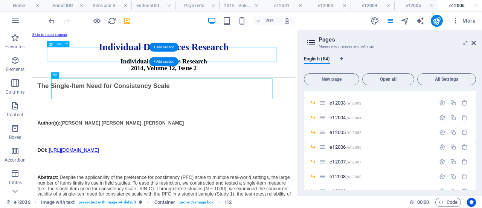
click at [131, 62] on div "Individual Differences R esearch" at bounding box center [221, 54] width 376 height 16
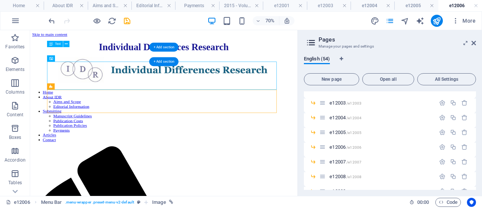
click at [98, 62] on div "Individual Differences R esearch" at bounding box center [221, 54] width 376 height 16
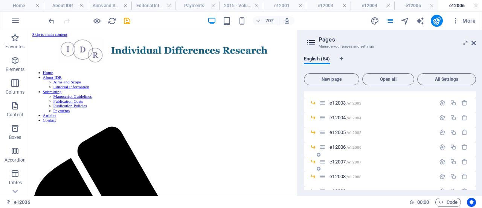
click at [339, 162] on span "e12007 /e12007" at bounding box center [346, 162] width 32 height 6
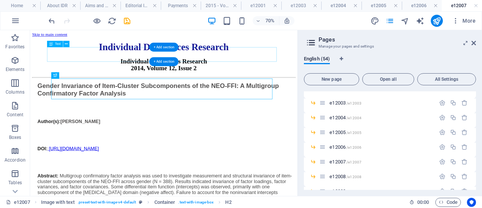
click at [121, 62] on div "Individual Differences R esearch" at bounding box center [221, 54] width 376 height 16
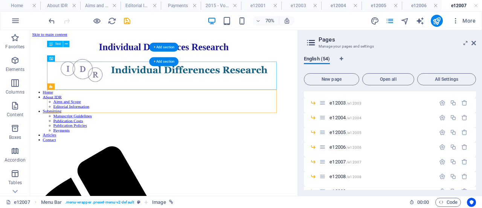
click at [117, 61] on div "Individual Differences R esearch" at bounding box center [221, 54] width 376 height 16
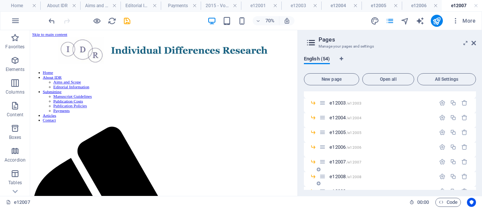
click at [342, 174] on span "e12008 /e12008" at bounding box center [346, 176] width 32 height 6
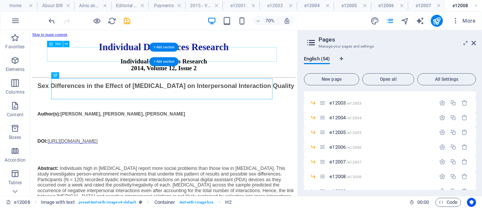
click at [129, 62] on div "Individual Differences R esearch" at bounding box center [221, 54] width 376 height 16
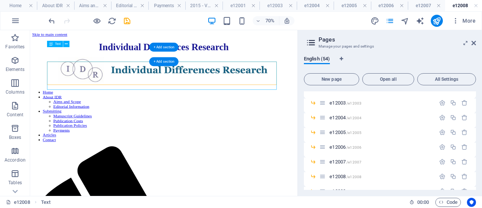
click at [129, 62] on div "Individual Differences R esearch" at bounding box center [221, 54] width 376 height 16
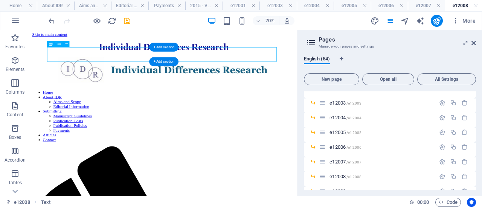
click at [117, 58] on div "Individual Differences R esearch" at bounding box center [221, 54] width 376 height 16
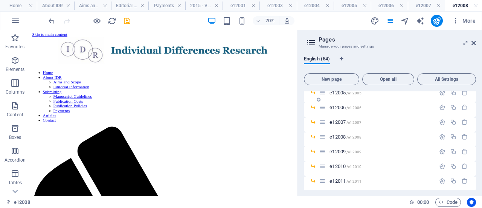
scroll to position [383, 0]
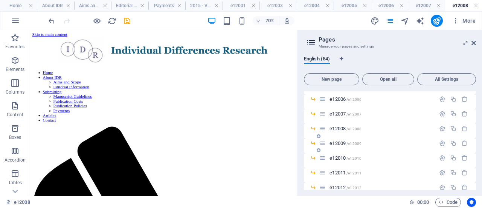
click at [343, 142] on span "e12009 /e12009" at bounding box center [346, 143] width 32 height 6
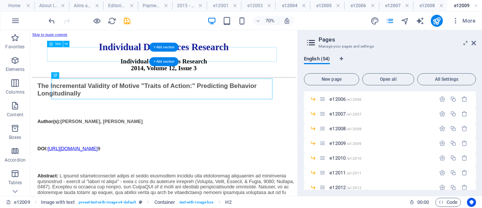
scroll to position [0, 0]
click at [116, 62] on div "Individual Differences R esearch" at bounding box center [221, 54] width 376 height 16
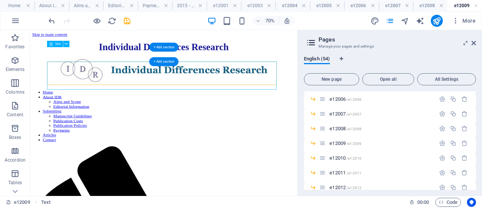
click at [116, 62] on div "Individual Differences R esearch" at bounding box center [221, 54] width 376 height 16
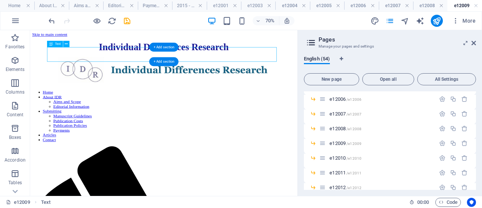
click at [113, 58] on div "Individual Differences R esearch" at bounding box center [221, 54] width 376 height 16
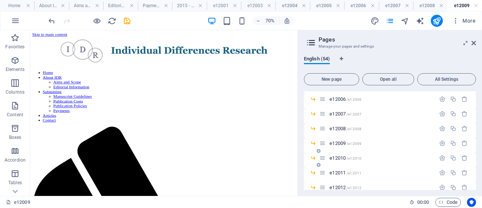
click at [340, 155] on div "e12010 /e12010" at bounding box center [377, 157] width 116 height 9
click at [340, 160] on div "e12010 /e12010" at bounding box center [377, 157] width 116 height 9
click at [340, 159] on span "e12010 /e12010" at bounding box center [346, 158] width 32 height 6
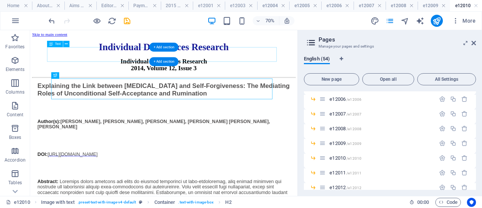
click at [124, 62] on div "Individual Differences R esearch" at bounding box center [221, 54] width 376 height 16
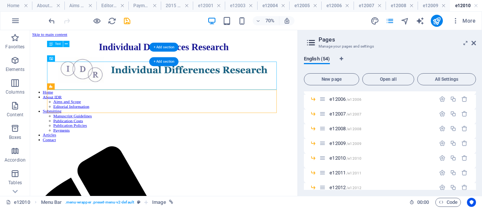
click at [115, 62] on div "Individual Differences R esearch" at bounding box center [221, 54] width 376 height 16
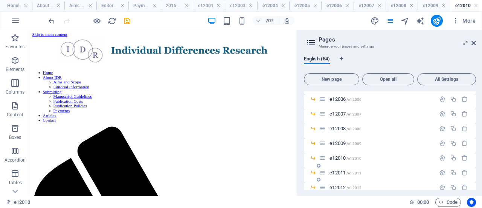
click at [344, 172] on span "e12011 /e12011" at bounding box center [346, 172] width 32 height 6
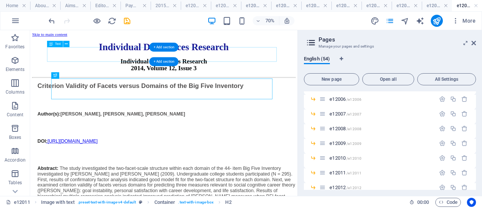
click at [122, 62] on div "Individual Differences R esearch" at bounding box center [221, 54] width 376 height 16
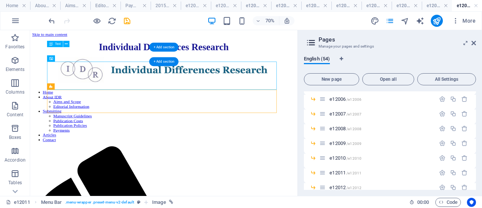
click at [121, 62] on div "Individual Differences R esearch" at bounding box center [221, 54] width 376 height 16
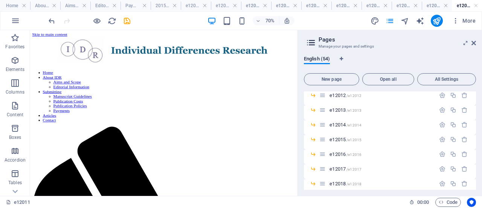
scroll to position [476, 0]
click at [336, 93] on span "e12012 /e12012" at bounding box center [346, 94] width 32 height 6
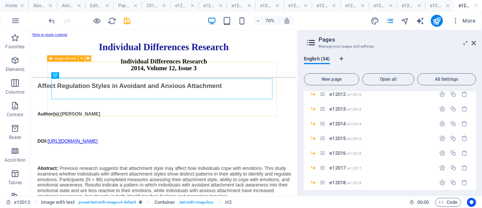
scroll to position [0, 0]
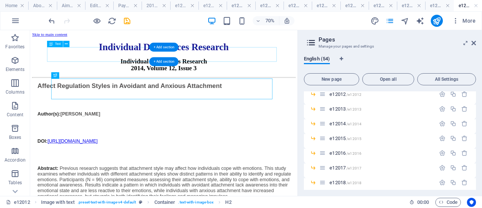
click at [128, 62] on div "Individual Differences R esearch" at bounding box center [221, 54] width 376 height 16
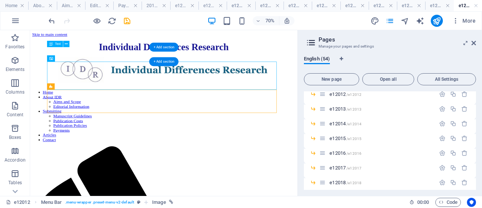
click at [118, 62] on div "Individual Differences R esearch" at bounding box center [221, 54] width 376 height 16
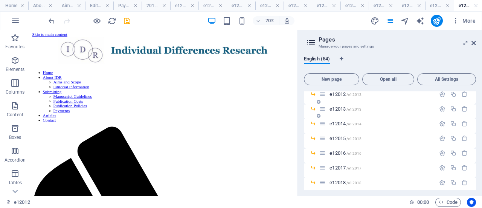
click at [340, 109] on span "e12013 /e12013" at bounding box center [346, 109] width 32 height 6
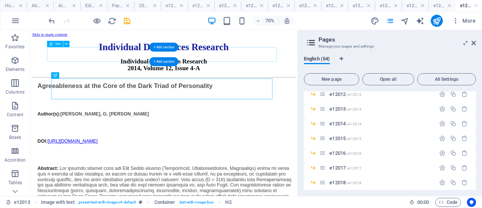
click at [122, 62] on div "Individual Differences R esearch" at bounding box center [221, 54] width 376 height 16
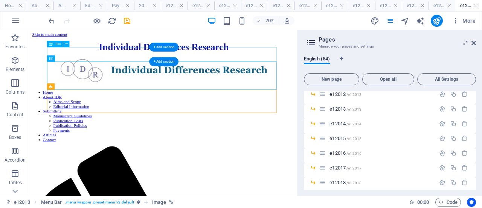
click at [114, 62] on div "Individual Differences R esearch" at bounding box center [221, 54] width 376 height 16
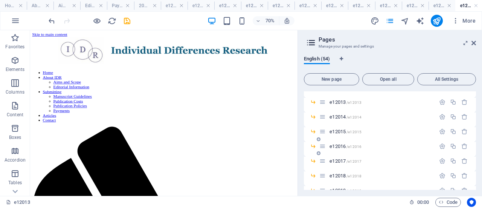
scroll to position [484, 0]
click at [344, 117] on span "e12014 /e12014" at bounding box center [346, 116] width 32 height 6
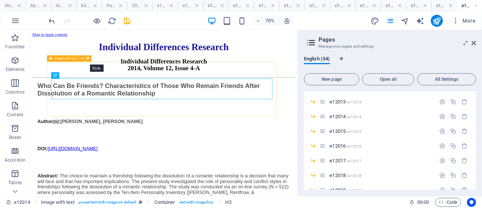
scroll to position [0, 0]
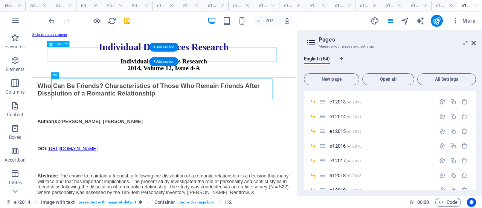
click at [122, 62] on div "Individual Differences R esearch" at bounding box center [221, 54] width 376 height 16
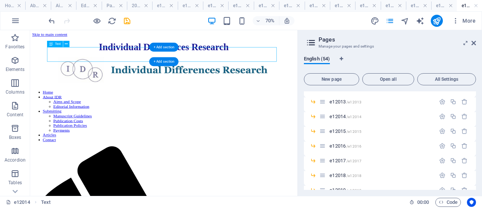
click at [122, 62] on div "Individual Differences R esearch" at bounding box center [221, 54] width 376 height 16
click at [122, 60] on div "Individual Differences R esearch" at bounding box center [221, 54] width 376 height 16
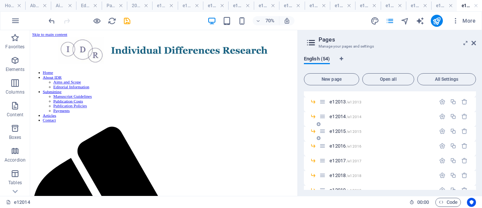
click at [338, 131] on span "e12015 /e12015" at bounding box center [346, 131] width 32 height 6
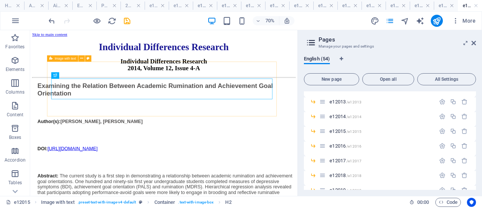
click at [93, 58] on div "Image with text" at bounding box center [70, 58] width 47 height 7
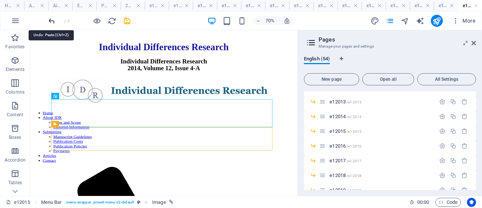
click at [51, 18] on icon "undo" at bounding box center [51, 21] width 9 height 9
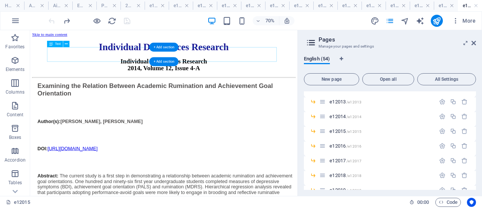
click at [116, 62] on div "Individual Differences R esearch" at bounding box center [221, 54] width 376 height 16
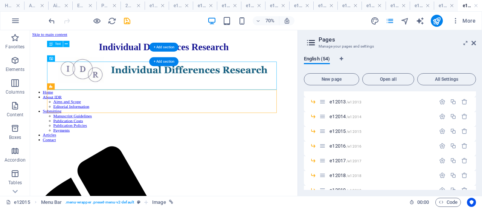
click at [113, 62] on div "Individual Differences R esearch" at bounding box center [221, 54] width 376 height 16
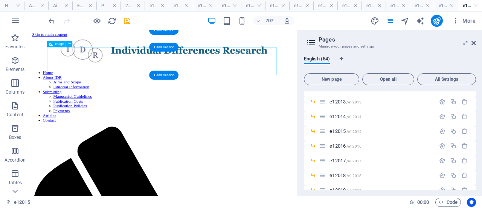
click at [136, 64] on figure at bounding box center [221, 60] width 376 height 41
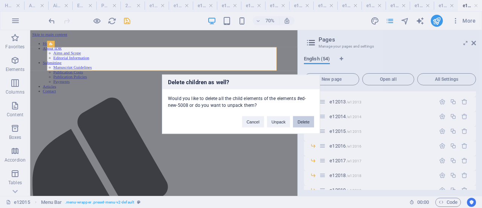
click at [294, 123] on button "Delete" at bounding box center [303, 121] width 21 height 11
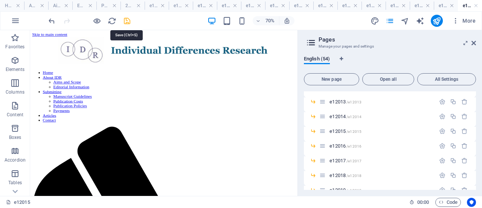
click at [128, 19] on icon "save" at bounding box center [127, 21] width 9 height 9
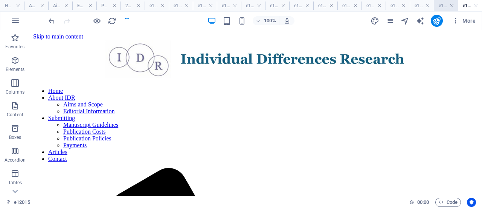
click at [451, 5] on link at bounding box center [452, 5] width 5 height 7
click at [452, 6] on link at bounding box center [451, 5] width 5 height 7
click at [449, 6] on link at bounding box center [449, 5] width 5 height 7
click at [448, 6] on link at bounding box center [448, 5] width 5 height 7
click at [446, 6] on link at bounding box center [446, 5] width 5 height 7
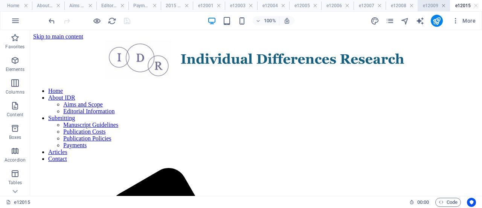
click at [444, 6] on link at bounding box center [443, 5] width 5 height 7
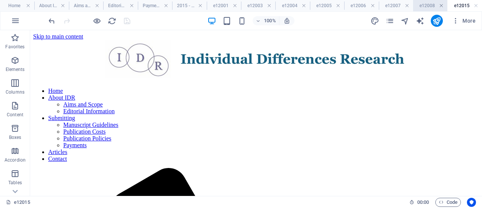
click at [441, 6] on link at bounding box center [441, 5] width 5 height 7
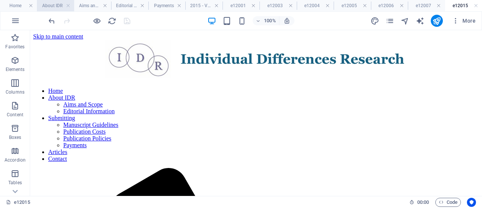
click at [70, 5] on h4 "About IDR" at bounding box center [55, 6] width 37 height 8
click at [67, 5] on link at bounding box center [68, 5] width 5 height 7
click at [67, 5] on h4 "Aims and Scope" at bounding box center [60, 6] width 40 height 8
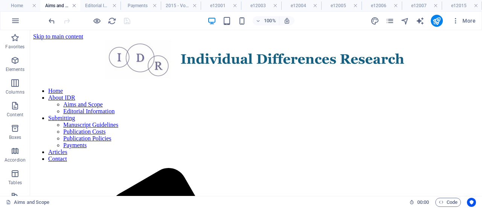
click at [75, 6] on link at bounding box center [74, 5] width 5 height 7
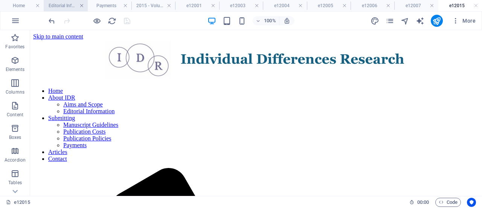
click at [81, 5] on link at bounding box center [81, 5] width 5 height 7
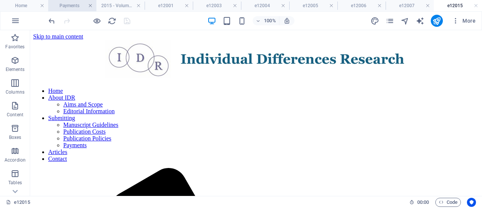
click at [92, 6] on link at bounding box center [90, 5] width 5 height 7
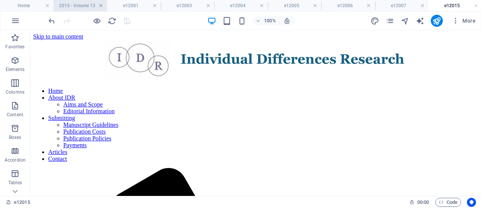
click at [103, 6] on link at bounding box center [101, 5] width 5 height 7
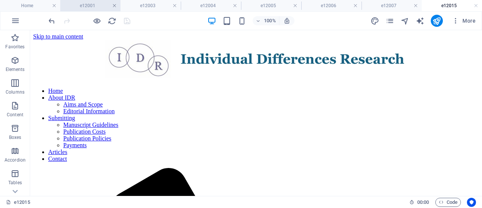
click at [113, 5] on link at bounding box center [114, 5] width 5 height 7
click at [121, 5] on h4 "e12003" at bounding box center [151, 6] width 60 height 8
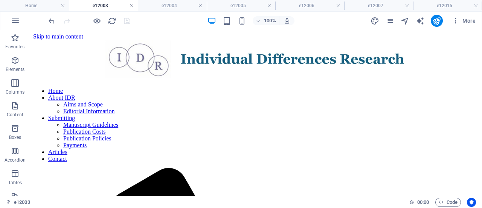
click at [131, 8] on link at bounding box center [132, 5] width 5 height 7
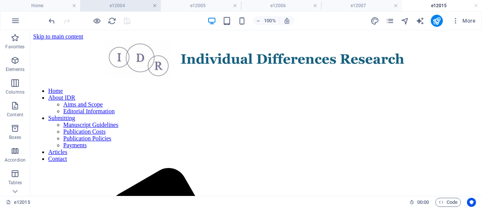
click at [154, 6] on link at bounding box center [155, 5] width 5 height 7
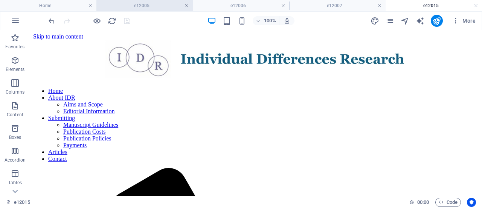
click at [188, 6] on link at bounding box center [187, 5] width 5 height 7
click at [195, 7] on link at bounding box center [194, 5] width 5 height 7
click at [195, 6] on link at bounding box center [194, 5] width 5 height 7
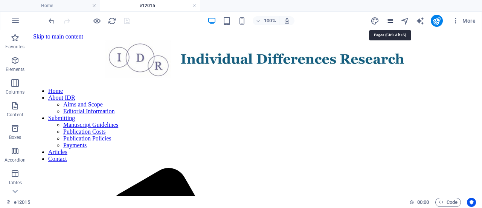
click at [390, 20] on icon "pages" at bounding box center [390, 21] width 9 height 9
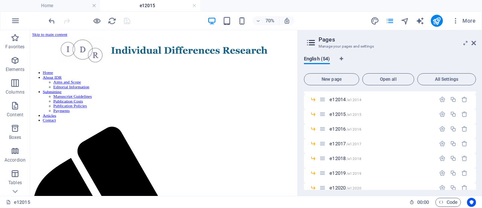
scroll to position [502, 0]
click at [337, 124] on span "e12016 /e12016" at bounding box center [346, 127] width 32 height 6
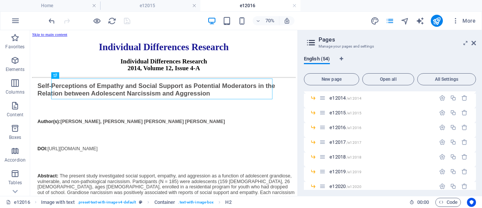
scroll to position [0, 0]
click at [122, 62] on div "Individual Differences R esearch" at bounding box center [221, 54] width 376 height 16
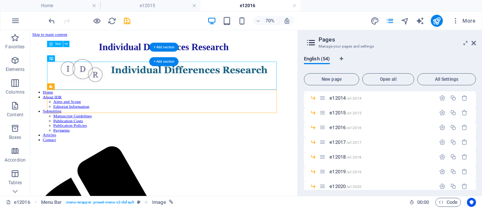
click at [109, 62] on div "Individual Differences R esearch" at bounding box center [221, 54] width 376 height 16
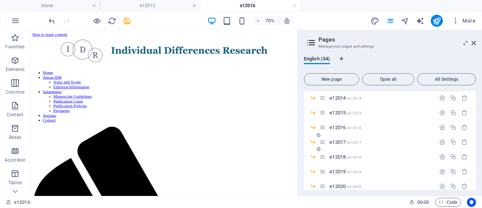
click at [345, 140] on span "e12017 /e12017" at bounding box center [346, 142] width 32 height 6
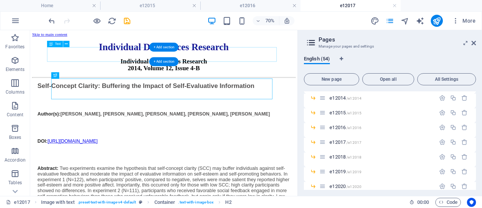
click at [114, 62] on div "Individual Differences R esearch" at bounding box center [221, 54] width 376 height 16
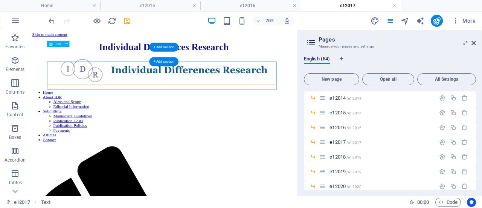
click at [114, 62] on div "Individual Differences R esearch" at bounding box center [221, 54] width 376 height 16
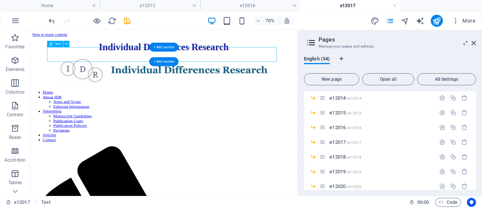
click at [114, 62] on div "Individual Differences R esearch" at bounding box center [221, 54] width 376 height 16
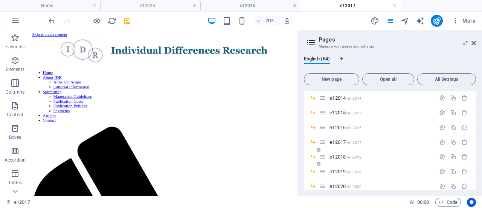
click at [337, 156] on span "e12018 /e12018" at bounding box center [346, 157] width 32 height 6
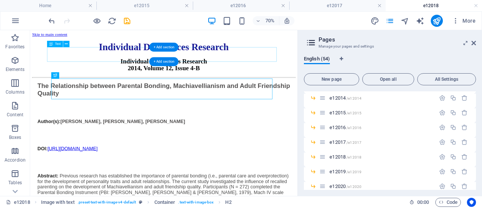
click at [116, 62] on div "Individual Differences R esearch" at bounding box center [221, 54] width 376 height 16
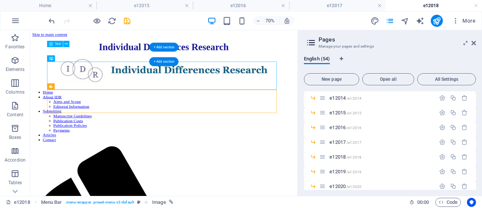
click at [115, 62] on div "Individual Differences R esearch" at bounding box center [221, 54] width 376 height 16
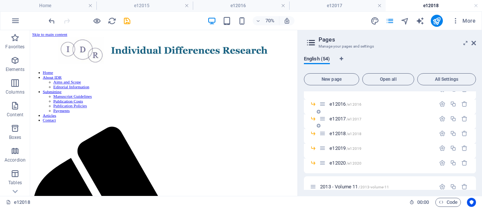
scroll to position [529, 0]
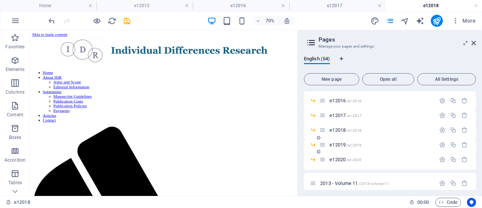
click at [344, 142] on span "e12019 /e12019" at bounding box center [346, 145] width 32 height 6
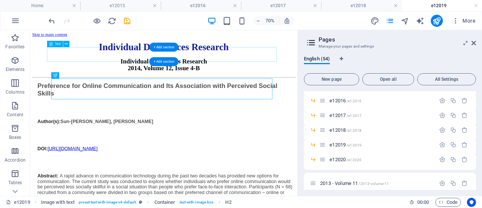
scroll to position [0, 0]
click at [108, 62] on div "Individual Differences R esearch" at bounding box center [221, 54] width 376 height 16
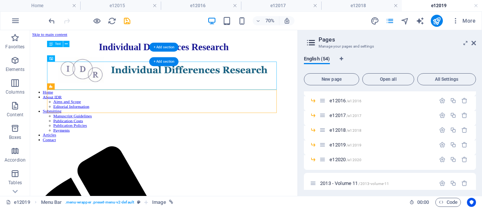
click at [108, 61] on div "Individual Differences R esearch" at bounding box center [221, 54] width 376 height 16
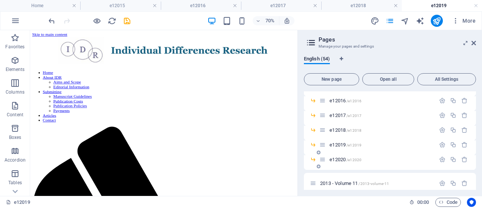
click at [337, 160] on span "e12020 /e12020" at bounding box center [346, 159] width 32 height 6
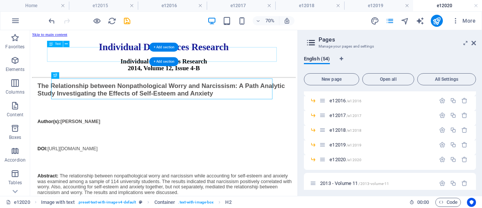
click at [111, 62] on div "Individual Differences R esearch" at bounding box center [221, 54] width 376 height 16
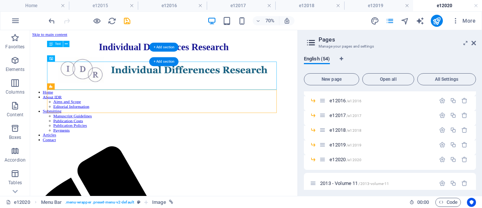
click at [110, 62] on div "Individual Differences R esearch" at bounding box center [221, 54] width 376 height 16
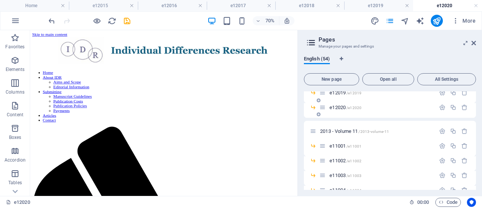
scroll to position [580, 0]
click at [126, 22] on icon "save" at bounding box center [127, 21] width 9 height 9
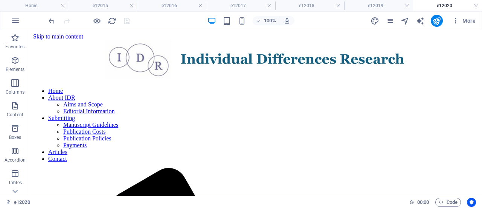
click at [476, 3] on link at bounding box center [476, 5] width 5 height 7
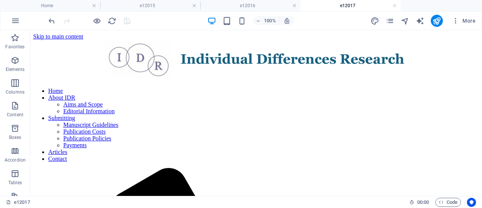
click at [476, 3] on ul "Home e12015 e12016 e12017" at bounding box center [241, 5] width 482 height 11
click at [393, 5] on link at bounding box center [394, 5] width 5 height 7
click at [294, 6] on link at bounding box center [294, 5] width 5 height 7
click at [194, 5] on link at bounding box center [194, 5] width 5 height 7
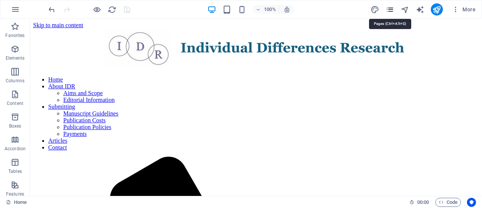
click at [391, 8] on icon "pages" at bounding box center [390, 9] width 9 height 9
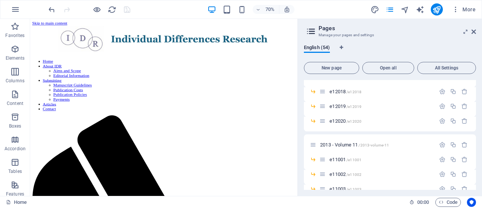
scroll to position [604, 0]
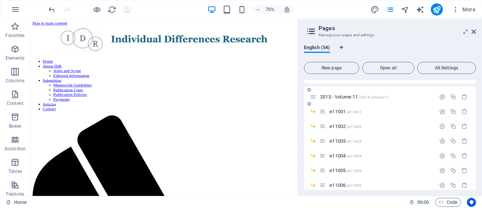
click at [349, 98] on span "2013 - Volume 11 /2013-volume-11" at bounding box center [354, 97] width 69 height 6
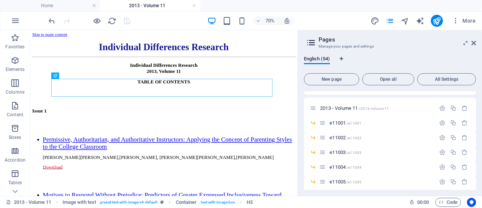
scroll to position [0, 0]
click at [107, 62] on div "Individual Differences R esearch" at bounding box center [221, 54] width 376 height 16
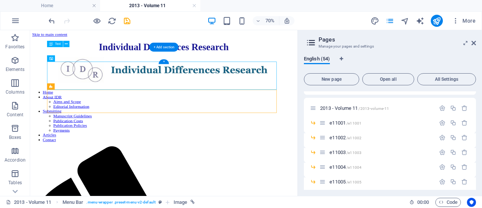
click at [107, 62] on div "Individual Differences R esearch" at bounding box center [221, 54] width 376 height 16
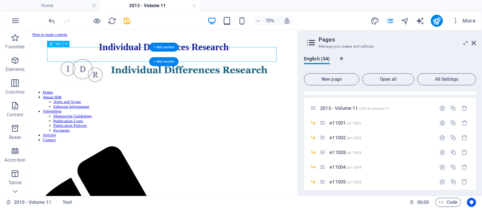
click at [104, 55] on div "Individual Differences R esearch" at bounding box center [221, 54] width 376 height 16
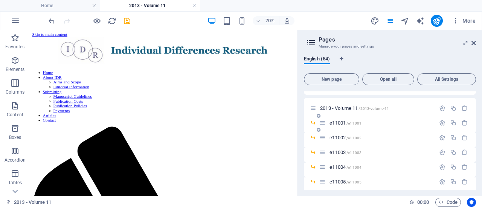
click at [342, 121] on span "e11001 /e11001" at bounding box center [346, 123] width 32 height 6
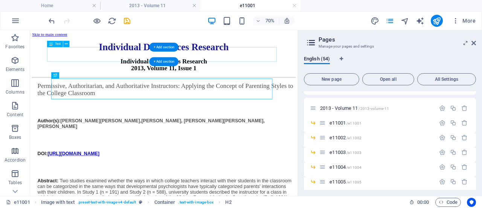
click at [123, 62] on div "Individual Differences R esearch" at bounding box center [221, 54] width 376 height 16
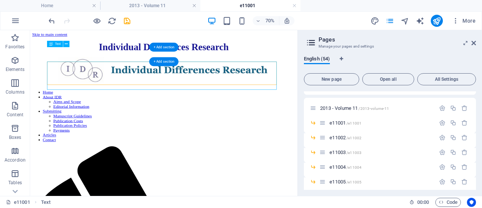
click at [123, 62] on div "Individual Differences R esearch" at bounding box center [221, 54] width 376 height 16
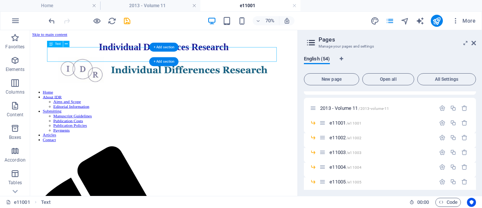
click at [116, 62] on div "Individual Differences R esearch" at bounding box center [221, 54] width 376 height 16
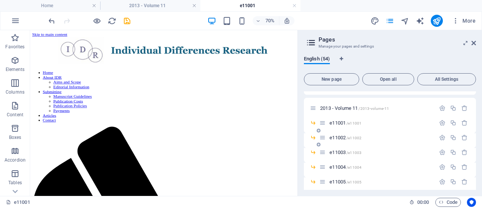
click at [339, 135] on span "e11002 /e11002" at bounding box center [346, 137] width 32 height 6
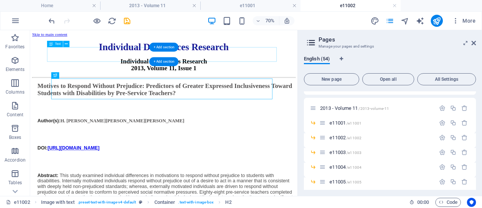
click at [123, 61] on div "Individual Differences R esearch" at bounding box center [221, 54] width 376 height 16
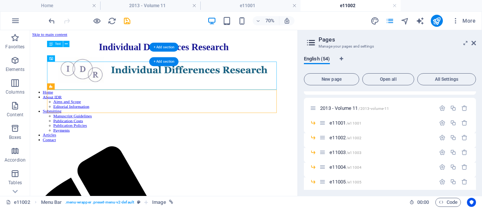
click at [123, 61] on div "Individual Differences R esearch" at bounding box center [221, 54] width 376 height 16
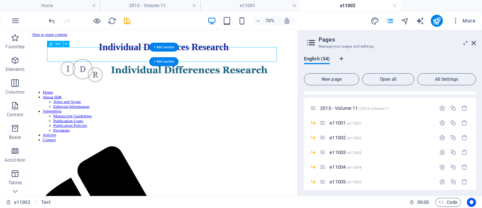
click at [123, 61] on div "Individual Differences R esearch" at bounding box center [221, 54] width 376 height 16
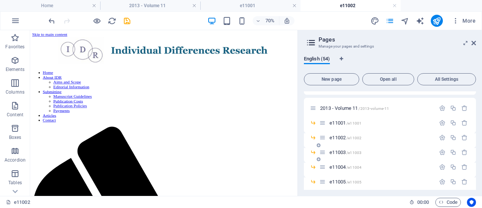
click at [344, 151] on span "e11003 /e11003" at bounding box center [346, 152] width 32 height 6
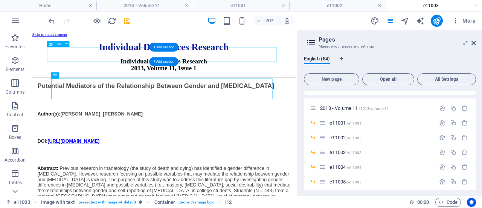
click at [124, 62] on div "Individual Differences R esearch" at bounding box center [221, 54] width 376 height 16
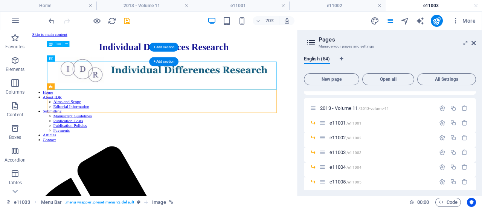
click at [122, 62] on div "Individual Differences R esearch" at bounding box center [221, 54] width 376 height 16
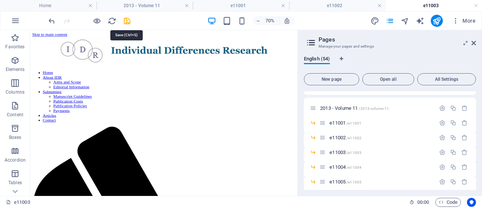
click at [127, 20] on icon "save" at bounding box center [127, 21] width 9 height 9
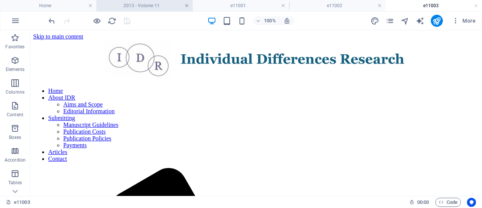
click at [187, 5] on link at bounding box center [187, 5] width 5 height 7
click at [194, 6] on link at bounding box center [194, 5] width 5 height 7
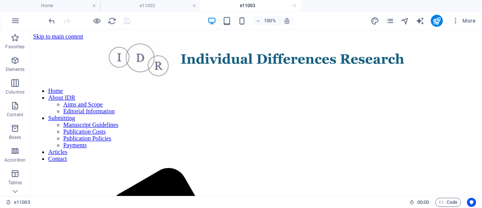
click at [194, 6] on link at bounding box center [194, 5] width 5 height 7
click at [394, 18] on icon "pages" at bounding box center [390, 21] width 9 height 9
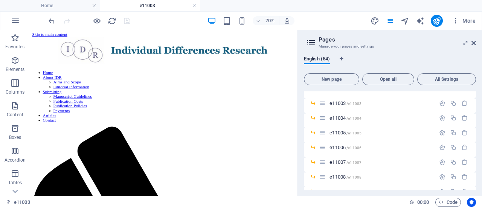
scroll to position [664, 0]
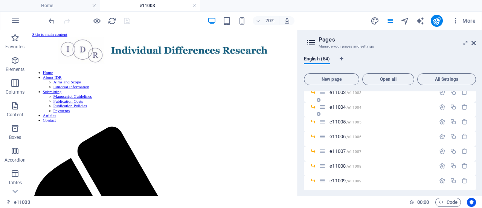
click at [342, 105] on span "e11004 /e11004" at bounding box center [346, 107] width 32 height 6
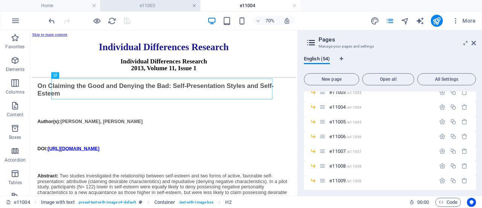
scroll to position [0, 0]
drag, startPoint x: 194, startPoint y: 6, endPoint x: 157, endPoint y: 14, distance: 37.5
click at [194, 6] on link at bounding box center [194, 5] width 5 height 7
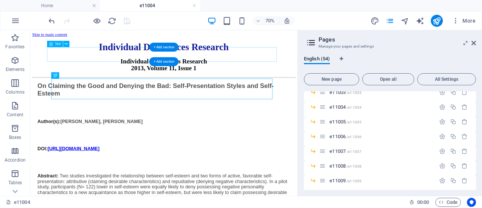
click at [120, 62] on div "Individual Differences R esearch" at bounding box center [221, 54] width 376 height 16
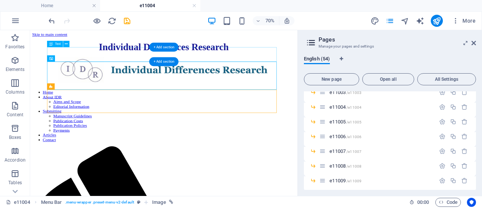
click at [126, 61] on div "Individual Differences R esearch" at bounding box center [221, 54] width 376 height 16
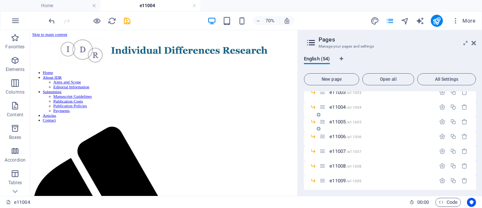
click at [338, 122] on span "e11005 /e11005" at bounding box center [346, 122] width 32 height 6
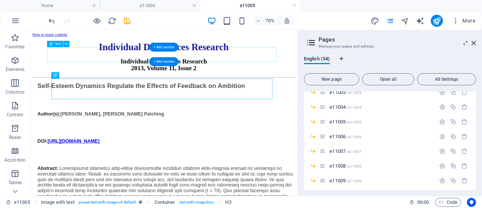
click at [124, 62] on div "Individual Differences R esearch" at bounding box center [221, 54] width 376 height 16
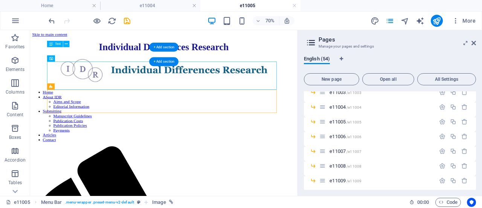
click at [119, 62] on div "Individual Differences R esearch" at bounding box center [221, 54] width 376 height 16
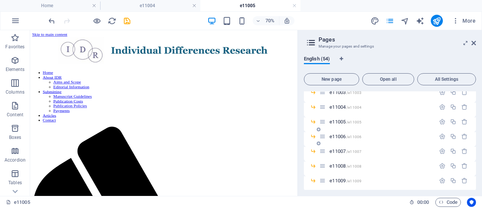
click at [336, 137] on span "e11006 /e11006" at bounding box center [346, 136] width 32 height 6
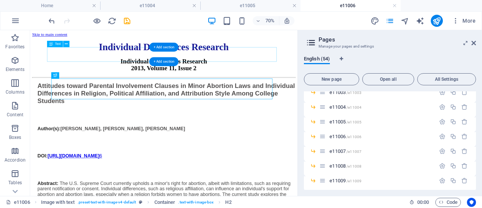
click at [125, 62] on div "Individual Differences R esearch" at bounding box center [221, 54] width 376 height 16
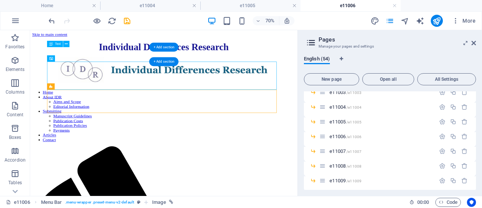
click at [110, 59] on div "Individual Differences R esearch" at bounding box center [221, 54] width 376 height 16
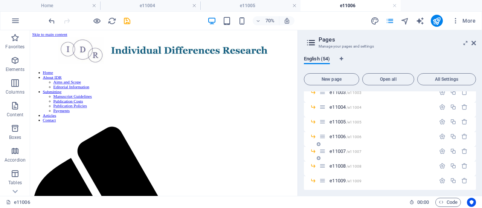
click at [344, 150] on span "e11007 /e11007" at bounding box center [346, 151] width 32 height 6
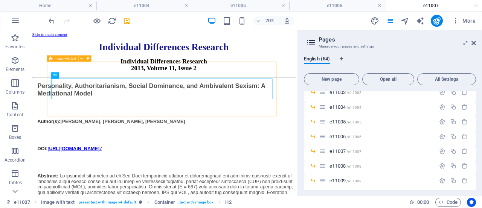
click at [93, 57] on div "Image with text" at bounding box center [70, 58] width 47 height 7
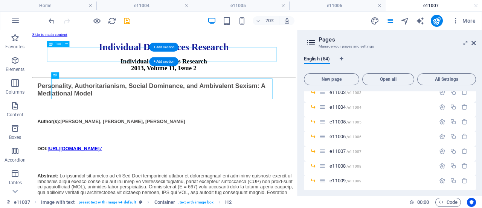
click at [122, 60] on div "Individual Differences R esearch" at bounding box center [221, 54] width 376 height 16
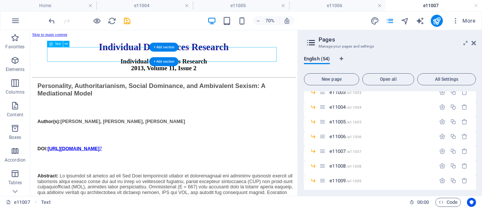
click at [122, 60] on div "Individual Differences R esearch" at bounding box center [221, 54] width 376 height 16
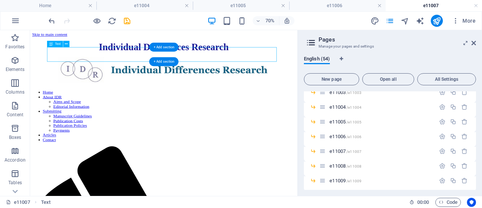
click at [125, 60] on div "Individual Differences R esearch" at bounding box center [221, 54] width 376 height 16
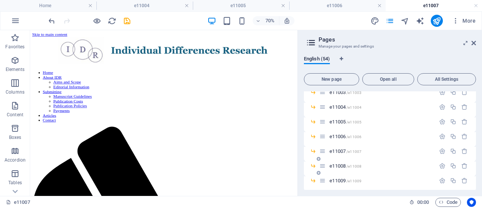
click at [338, 165] on span "e11008 /e11008" at bounding box center [346, 166] width 32 height 6
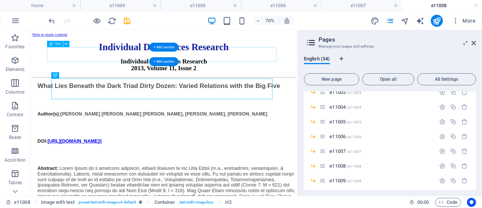
click at [115, 62] on div "Individual Differences R esearch" at bounding box center [221, 54] width 376 height 16
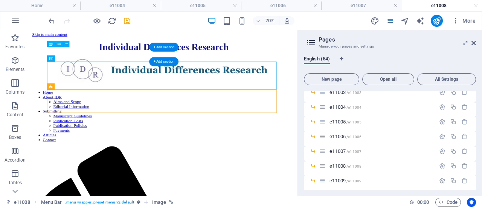
click at [115, 62] on div "Individual Differences R esearch" at bounding box center [221, 54] width 376 height 16
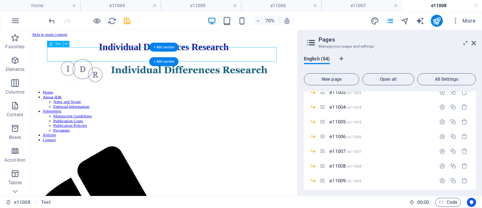
click at [120, 56] on div "Individual Differences R esearch" at bounding box center [221, 54] width 376 height 16
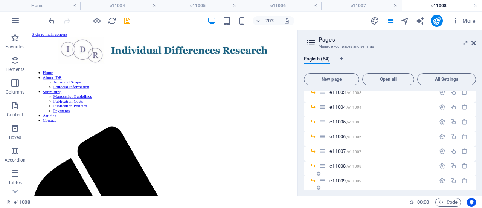
click at [340, 181] on span "e11009 /e11009" at bounding box center [346, 180] width 32 height 6
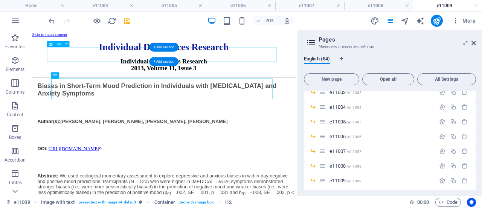
click at [109, 62] on div "Individual Differences R esearch" at bounding box center [221, 54] width 376 height 16
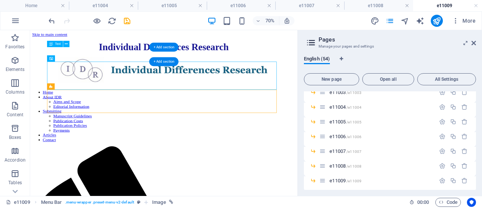
click at [109, 62] on div "Individual Differences R esearch" at bounding box center [221, 54] width 376 height 16
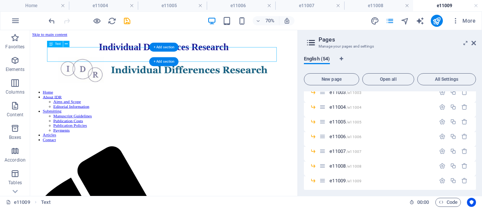
click at [116, 60] on div "Individual Differences R esearch" at bounding box center [221, 54] width 376 height 16
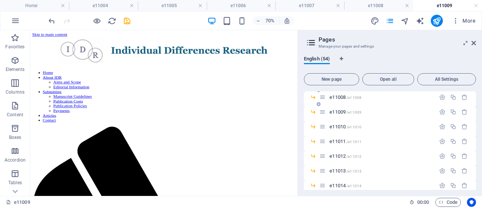
scroll to position [743, 0]
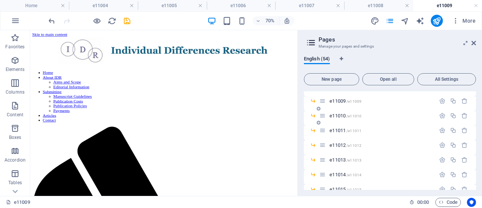
click at [341, 114] on span "e11010 /e11010" at bounding box center [346, 116] width 32 height 6
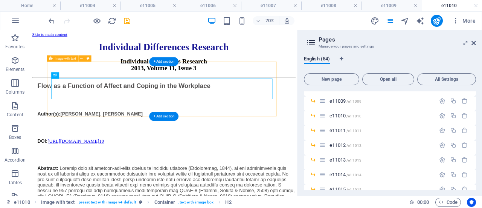
scroll to position [0, 0]
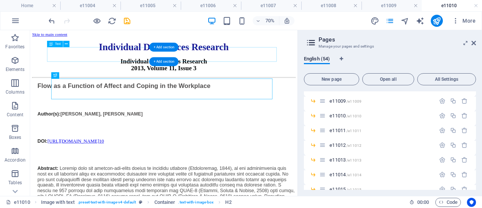
click at [124, 62] on div "Individual Differences R esearch" at bounding box center [221, 54] width 376 height 16
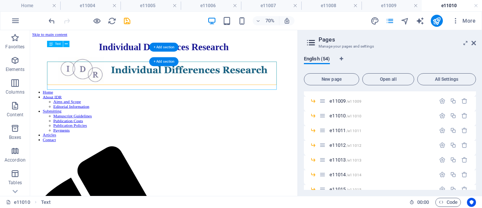
click at [124, 62] on div "Individual Differences R esearch" at bounding box center [221, 54] width 376 height 16
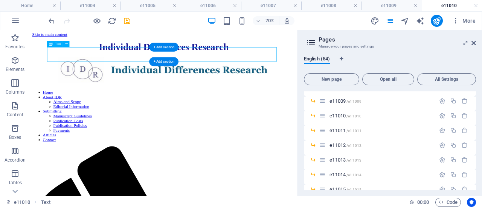
click at [121, 62] on div "Individual Differences R esearch" at bounding box center [221, 54] width 376 height 16
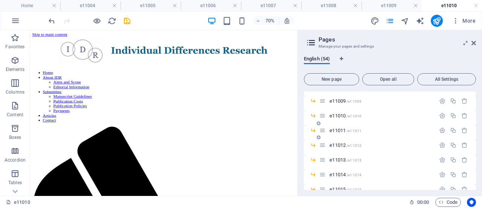
click at [341, 129] on span "e11011 /e11011" at bounding box center [346, 130] width 32 height 6
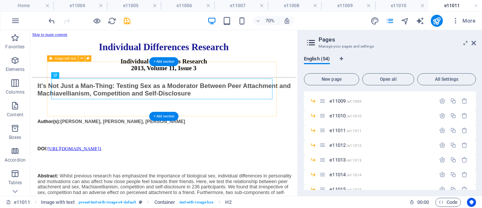
click at [119, 79] on div "Individual Differences Research 2013, Volume 11, Issue 3" at bounding box center [221, 83] width 376 height 29
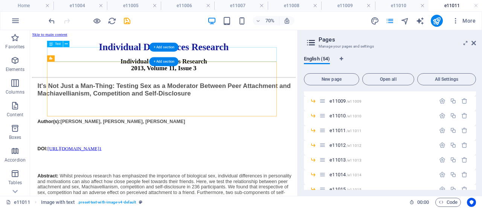
click at [121, 60] on div "Individual Differences R esearch" at bounding box center [221, 54] width 376 height 16
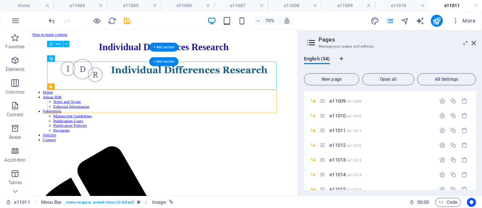
click at [119, 58] on div "Individual Differences R esearch" at bounding box center [221, 54] width 376 height 16
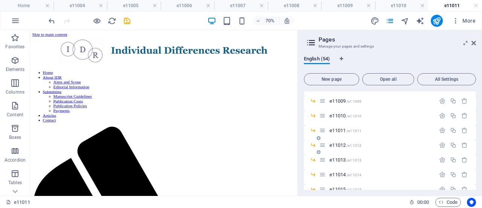
click at [343, 145] on span "e11012 /e11012" at bounding box center [346, 145] width 32 height 6
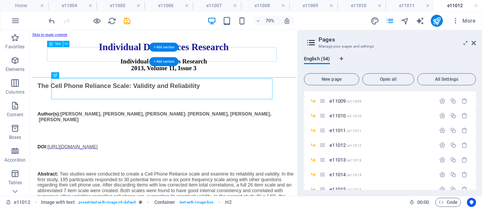
click at [126, 62] on div "Individual Differences R esearch" at bounding box center [221, 54] width 376 height 16
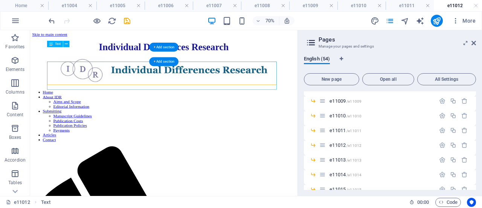
click at [126, 62] on div "Individual Differences R esearch" at bounding box center [221, 54] width 376 height 16
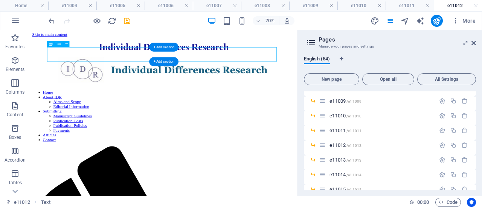
click at [115, 62] on div "Individual Differences R esearch" at bounding box center [221, 54] width 376 height 16
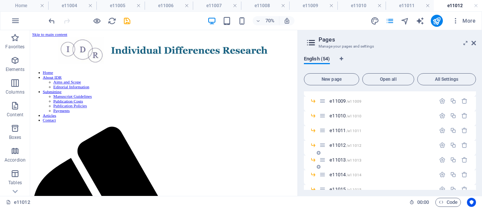
click at [340, 160] on span "e11013 /e11013" at bounding box center [346, 160] width 32 height 6
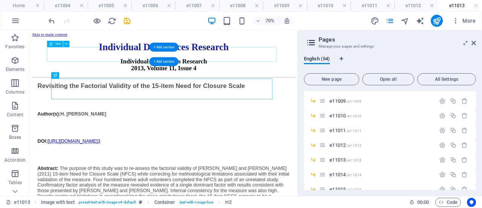
click at [120, 62] on div "Individual Differences R esearch" at bounding box center [221, 54] width 376 height 16
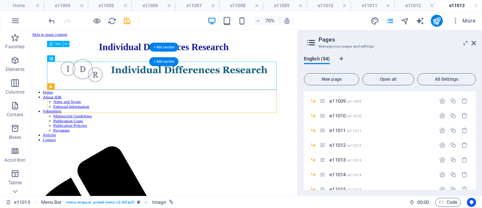
click at [117, 62] on div "Individual Differences R esearch" at bounding box center [221, 54] width 376 height 16
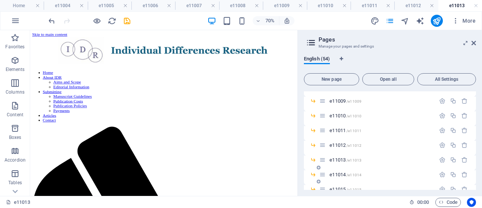
click at [339, 175] on span "e11014 /e11014" at bounding box center [346, 174] width 32 height 6
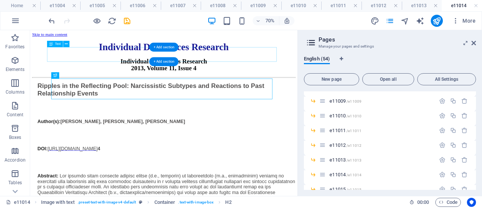
click at [125, 61] on div "Individual Differences R esearch" at bounding box center [221, 54] width 376 height 16
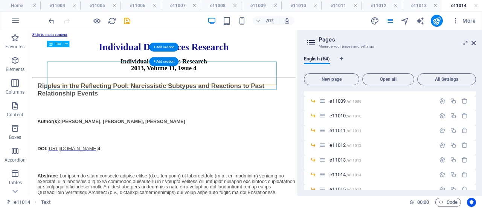
click at [125, 61] on div "Individual Differences R esearch" at bounding box center [221, 54] width 376 height 16
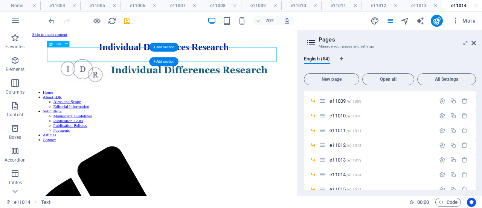
click at [105, 62] on div "Individual Differences R esearch" at bounding box center [221, 54] width 376 height 16
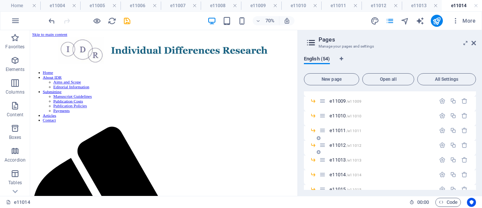
scroll to position [794, 0]
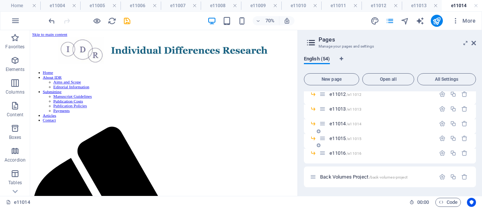
click at [347, 138] on span "/e11015" at bounding box center [354, 138] width 15 height 4
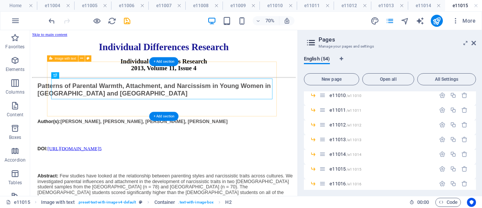
scroll to position [0, 0]
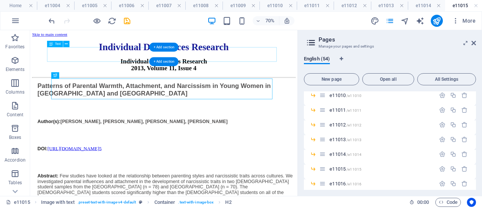
click at [116, 61] on div "Individual Differences R esearch" at bounding box center [221, 54] width 376 height 16
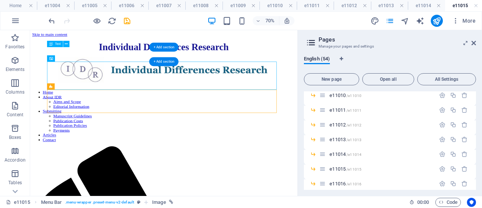
click at [112, 59] on div "Individual Differences R esearch" at bounding box center [221, 54] width 376 height 16
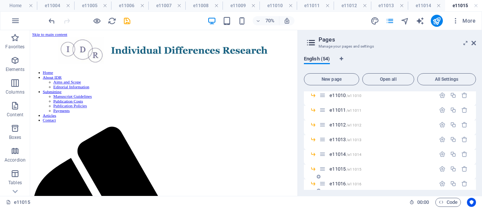
click at [342, 184] on span "e11016 /e11016" at bounding box center [346, 183] width 32 height 6
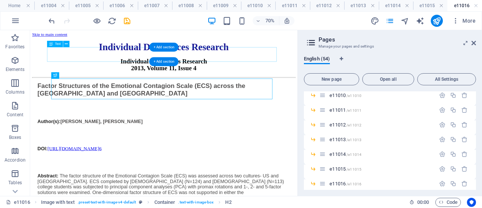
click at [124, 62] on div "Individual Differences R esearch" at bounding box center [221, 54] width 376 height 16
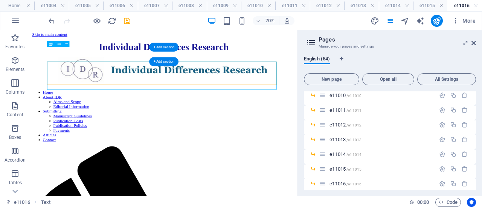
click at [124, 62] on div "Individual Differences R esearch" at bounding box center [221, 54] width 376 height 16
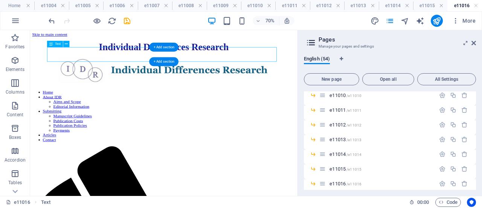
click at [121, 62] on div "Individual Differences R esearch" at bounding box center [221, 54] width 376 height 16
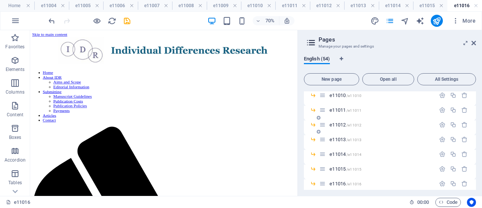
scroll to position [794, 0]
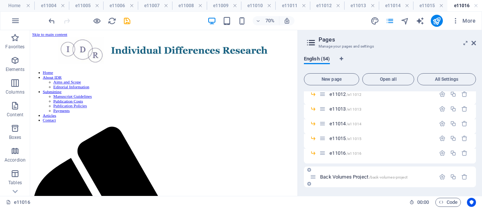
click at [350, 178] on span "Back Volumes Project /back-volumes-project" at bounding box center [363, 177] width 87 height 6
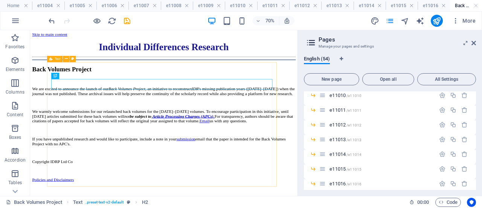
scroll to position [0, 0]
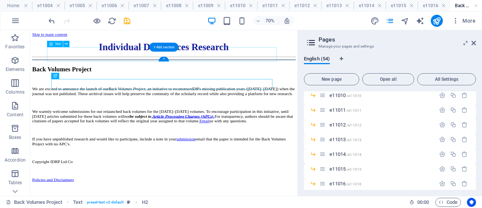
click at [113, 61] on div "Individual Differences R esearch" at bounding box center [221, 54] width 376 height 16
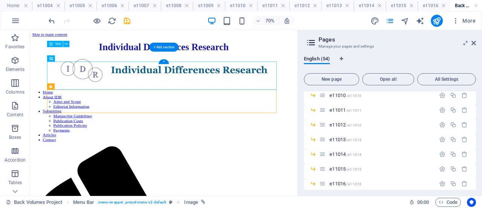
click at [113, 61] on div "Individual Differences R esearch" at bounding box center [221, 54] width 376 height 16
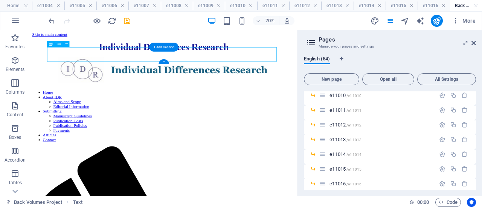
click at [113, 61] on div "Individual Differences R esearch" at bounding box center [221, 54] width 376 height 16
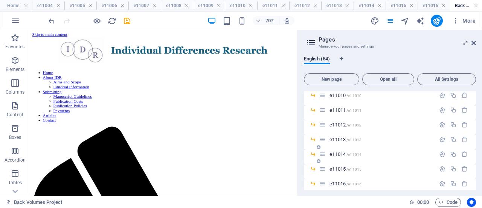
scroll to position [794, 0]
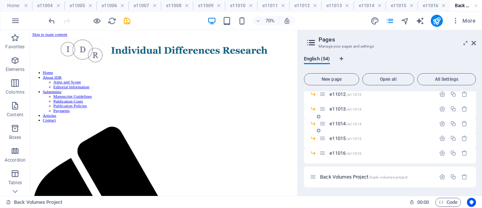
click at [362, 150] on p "e11016 /e11016" at bounding box center [382, 152] width 104 height 5
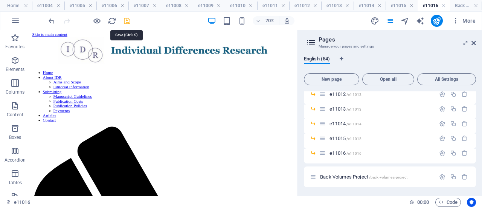
click at [125, 20] on icon "save" at bounding box center [127, 21] width 9 height 9
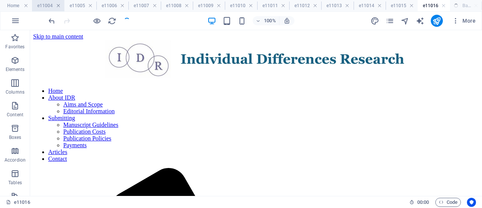
click at [59, 5] on link at bounding box center [58, 5] width 5 height 7
click at [62, 6] on link at bounding box center [63, 5] width 5 height 7
click at [62, 6] on h4 "e11006" at bounding box center [55, 6] width 37 height 8
click at [69, 8] on link at bounding box center [68, 5] width 5 height 7
click at [76, 8] on link at bounding box center [74, 5] width 5 height 7
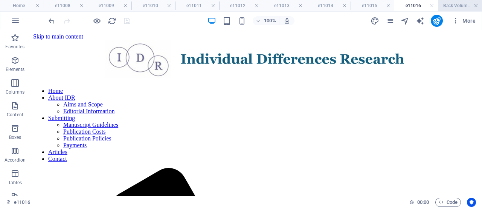
click at [477, 7] on link at bounding box center [476, 5] width 5 height 7
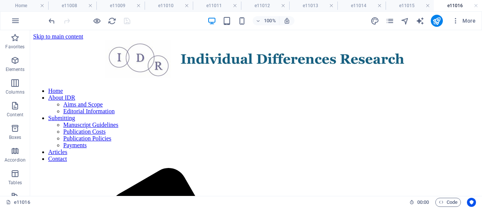
click at [477, 7] on link at bounding box center [476, 5] width 5 height 7
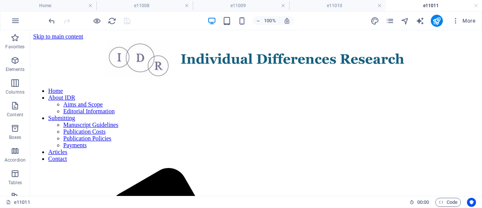
click at [477, 7] on link at bounding box center [476, 5] width 5 height 7
click at [395, 6] on link at bounding box center [394, 5] width 5 height 7
click at [295, 4] on link at bounding box center [294, 5] width 5 height 7
click at [195, 7] on link at bounding box center [194, 5] width 5 height 7
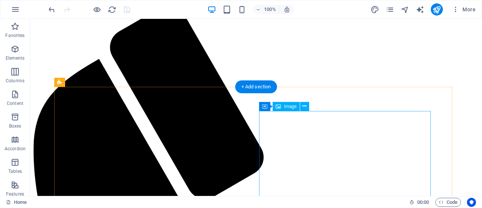
scroll to position [0, 0]
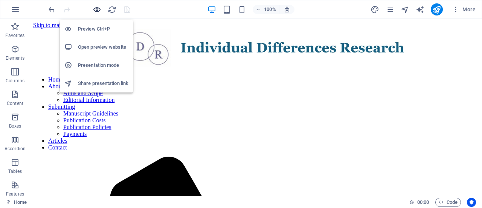
click at [96, 9] on icon "button" at bounding box center [97, 9] width 9 height 9
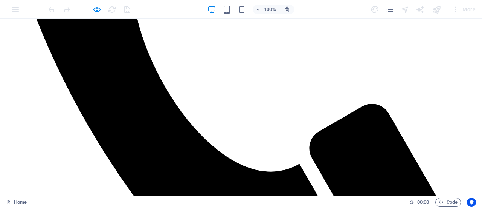
scroll to position [413, 0]
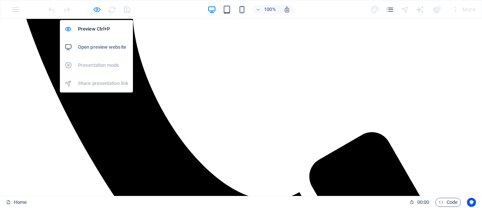
click at [97, 7] on icon "button" at bounding box center [97, 9] width 9 height 9
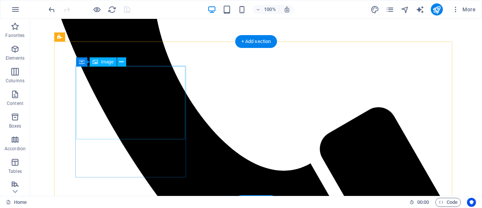
select select "%"
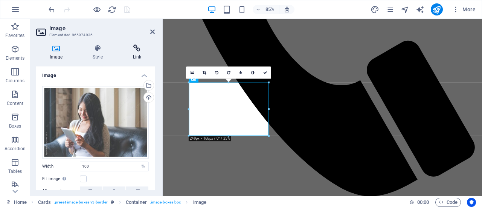
click at [137, 52] on icon at bounding box center [136, 48] width 35 height 8
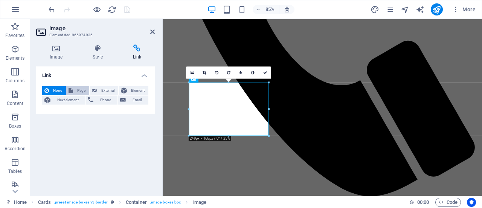
click at [75, 88] on span "Page" at bounding box center [81, 90] width 12 height 9
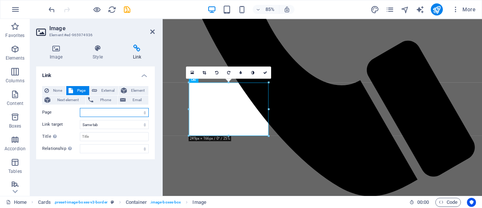
click at [143, 113] on select "Home About IDR -- Aims and Scope -- Editorial Information Submitting -- Manuscr…" at bounding box center [114, 112] width 69 height 9
select select "12"
click at [80, 108] on select "Home About IDR -- Aims and Scope -- Editorial Information Submitting -- Manuscr…" at bounding box center [114, 112] width 69 height 9
click at [151, 29] on icon at bounding box center [152, 32] width 5 height 6
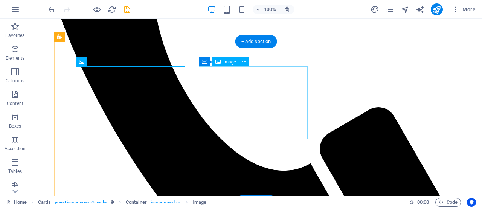
select select "%"
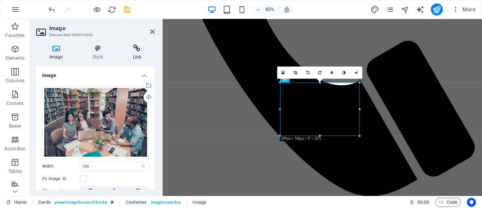
click at [138, 46] on icon at bounding box center [136, 48] width 35 height 8
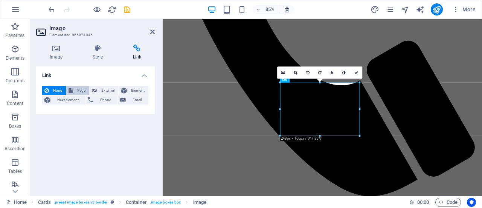
click at [81, 89] on span "Page" at bounding box center [81, 90] width 12 height 9
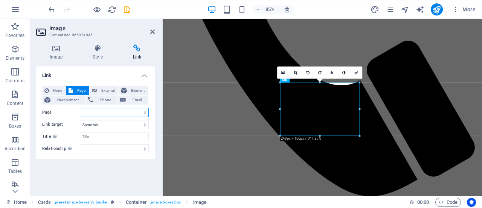
click at [142, 112] on select "Home About IDR -- Aims and Scope -- Editorial Information Submitting -- Manuscr…" at bounding box center [114, 112] width 69 height 9
select select "9"
click at [80, 108] on select "Home About IDR -- Aims and Scope -- Editorial Information Submitting -- Manuscr…" at bounding box center [114, 112] width 69 height 9
click at [154, 33] on icon at bounding box center [152, 32] width 5 height 6
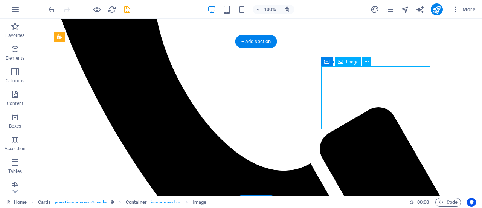
select select "%"
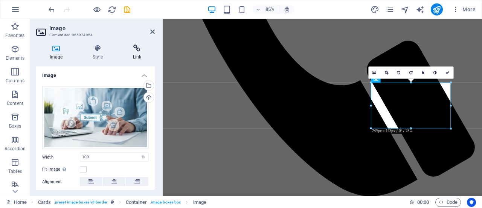
click at [139, 49] on icon at bounding box center [136, 48] width 35 height 8
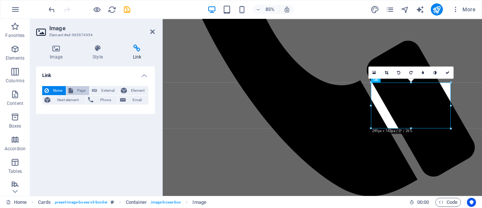
click at [81, 89] on span "Page" at bounding box center [81, 90] width 12 height 9
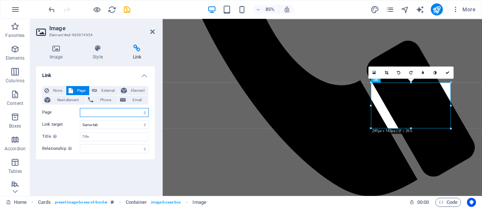
click at [143, 111] on select "Home About IDR -- Aims and Scope -- Editorial Information Submitting -- Manuscr…" at bounding box center [114, 112] width 69 height 9
select select "4"
click at [80, 108] on select "Home About IDR -- Aims and Scope -- Editorial Information Submitting -- Manuscr…" at bounding box center [114, 112] width 69 height 9
click at [151, 31] on icon at bounding box center [152, 32] width 5 height 6
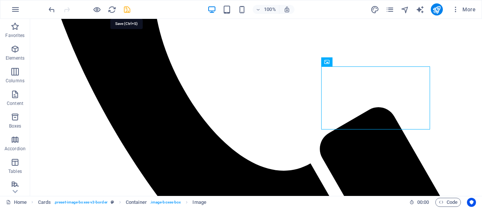
click at [127, 10] on icon "save" at bounding box center [127, 9] width 9 height 9
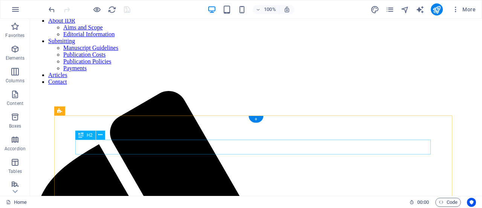
scroll to position [0, 0]
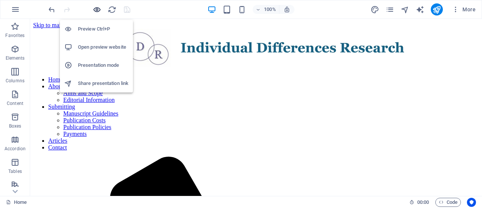
click at [96, 7] on icon "button" at bounding box center [97, 9] width 9 height 9
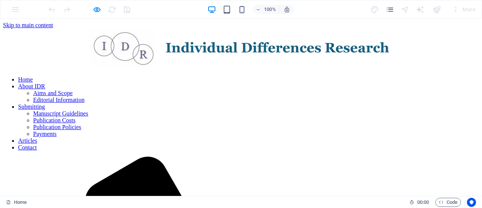
click at [45, 89] on link "About IDR" at bounding box center [31, 86] width 27 height 6
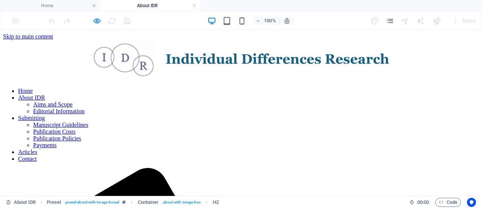
click at [105, 104] on nav "Home About IDR Aims and Scope Editorial Information Submitting Manuscript Guide…" at bounding box center [241, 124] width 476 height 75
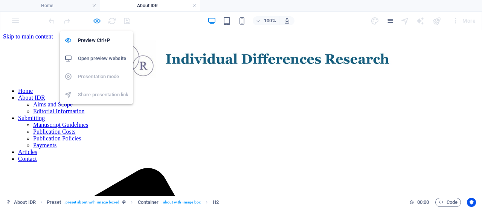
click at [98, 18] on icon "button" at bounding box center [97, 21] width 9 height 9
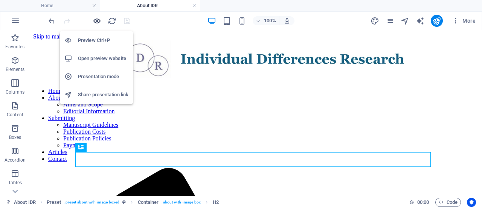
click at [98, 21] on icon "button" at bounding box center [97, 21] width 9 height 9
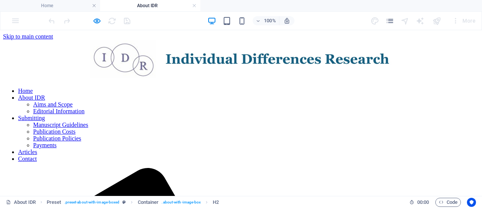
click at [73, 107] on link "Aims and Scope" at bounding box center [53, 104] width 40 height 6
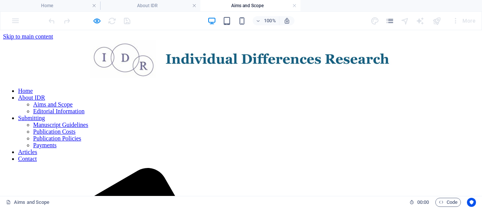
click at [106, 111] on nav "Home About IDR Aims and Scope Editorial Information Submitting Manuscript Guide…" at bounding box center [241, 124] width 476 height 75
click at [294, 7] on link at bounding box center [294, 5] width 5 height 7
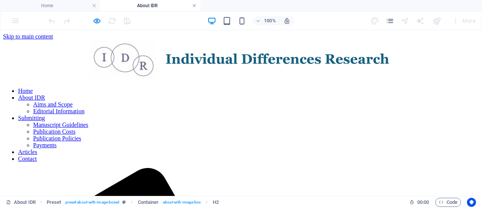
click at [196, 6] on link at bounding box center [194, 5] width 5 height 7
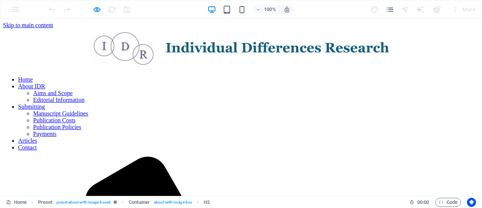
click at [84, 103] on link "Editorial Information" at bounding box center [58, 99] width 51 height 6
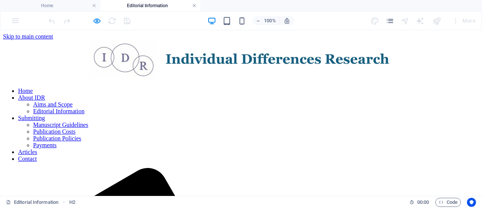
click at [194, 5] on link at bounding box center [194, 5] width 5 height 7
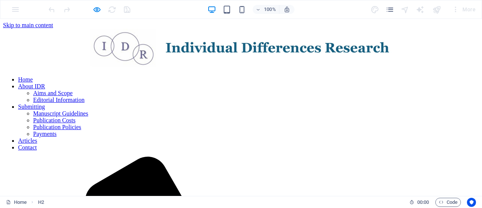
click at [45, 103] on link "Submitting" at bounding box center [31, 106] width 27 height 6
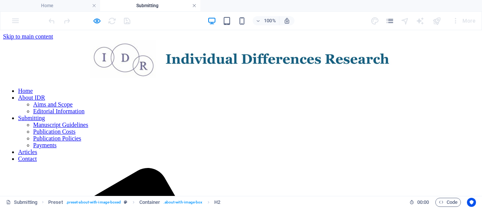
click at [195, 5] on link at bounding box center [194, 5] width 5 height 7
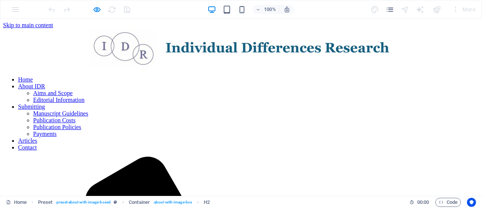
click at [88, 116] on link "Manuscript Guidelines" at bounding box center [60, 113] width 55 height 6
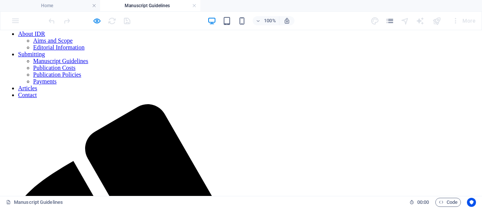
scroll to position [124, 0]
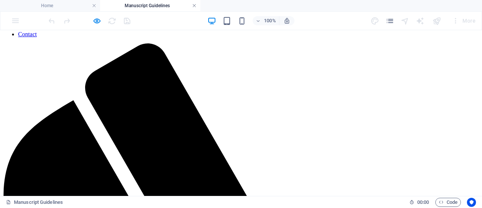
click at [195, 6] on link at bounding box center [194, 5] width 5 height 7
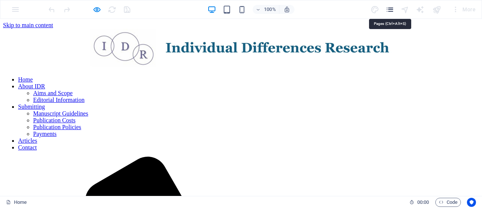
click at [389, 7] on icon "pages" at bounding box center [390, 9] width 9 height 9
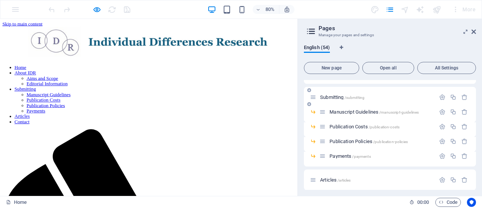
scroll to position [70, 0]
click at [355, 115] on div "Manuscript Guidelines /manuscript-guidelines" at bounding box center [377, 112] width 116 height 9
click at [355, 111] on span "Manuscript Guidelines /manuscript-guidelines" at bounding box center [374, 112] width 89 height 6
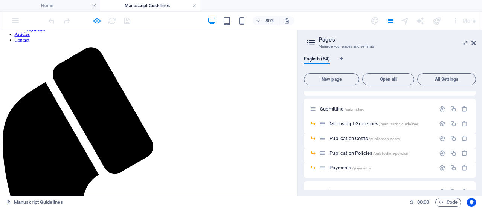
scroll to position [116, 0]
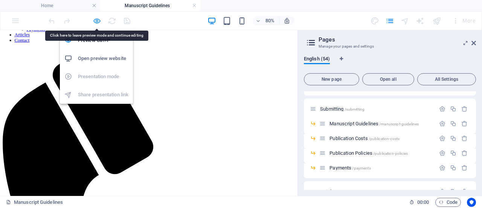
click at [98, 18] on icon "button" at bounding box center [97, 21] width 9 height 9
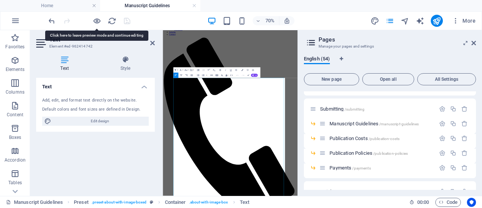
scroll to position [0, 0]
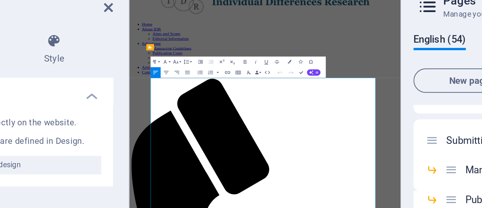
drag, startPoint x: 182, startPoint y: 138, endPoint x: 220, endPoint y: 131, distance: 39.4
click at [188, 70] on button "Font Size" at bounding box center [186, 69] width 5 height 5
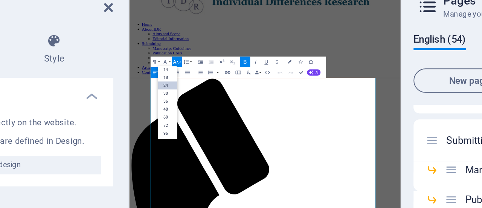
scroll to position [60, 0]
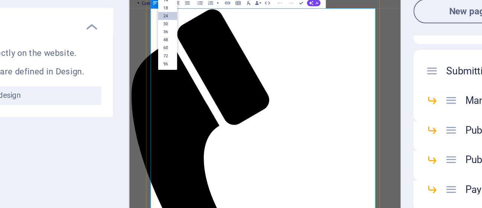
drag, startPoint x: 233, startPoint y: 202, endPoint x: 159, endPoint y: 201, distance: 73.8
click at [180, 80] on link "24" at bounding box center [181, 81] width 9 height 4
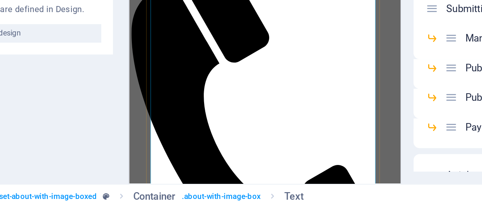
drag, startPoint x: 213, startPoint y: 216, endPoint x: 158, endPoint y: 215, distance: 54.6
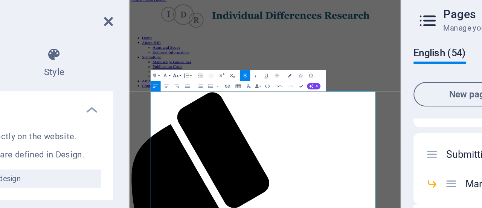
click at [186, 70] on icon "button" at bounding box center [186, 70] width 3 height 2
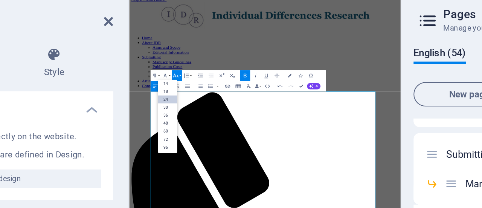
click at [181, 81] on link "24" at bounding box center [181, 81] width 9 height 4
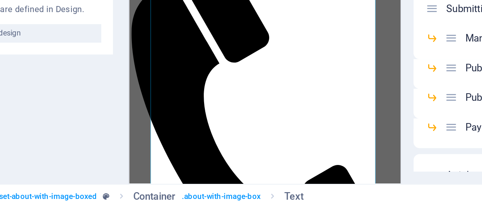
drag, startPoint x: 208, startPoint y: 260, endPoint x: 150, endPoint y: 258, distance: 57.7
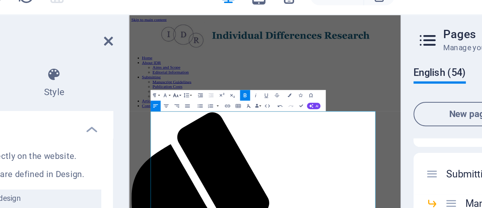
click at [186, 69] on icon "button" at bounding box center [186, 70] width 3 height 2
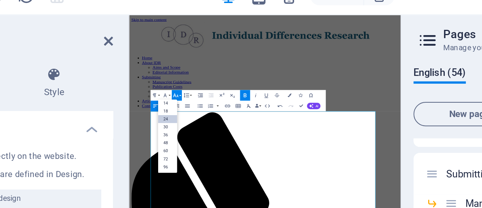
click at [183, 80] on link "24" at bounding box center [181, 81] width 9 height 4
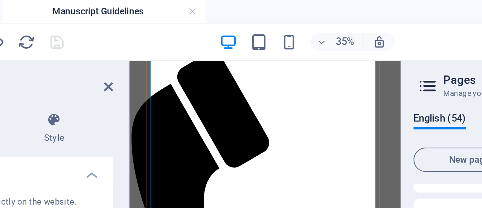
scroll to position [166, 0]
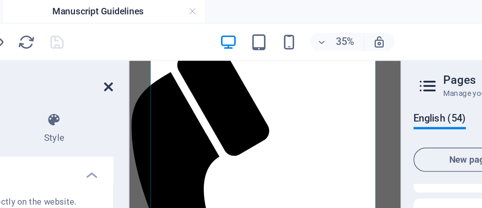
click at [153, 43] on icon at bounding box center [152, 43] width 5 height 6
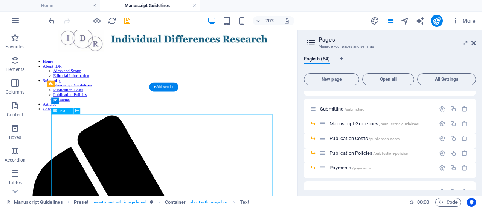
scroll to position [0, 0]
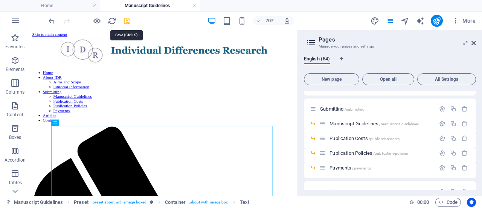
click at [127, 21] on icon "save" at bounding box center [127, 21] width 9 height 9
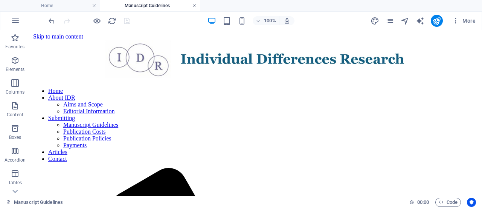
click at [196, 6] on link at bounding box center [194, 5] width 5 height 7
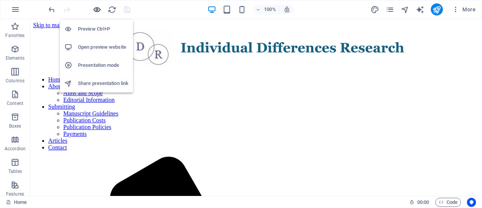
click at [97, 10] on icon "button" at bounding box center [97, 9] width 9 height 9
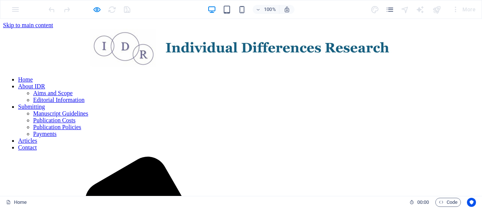
click at [75, 123] on link "Publication Costs" at bounding box center [54, 120] width 42 height 6
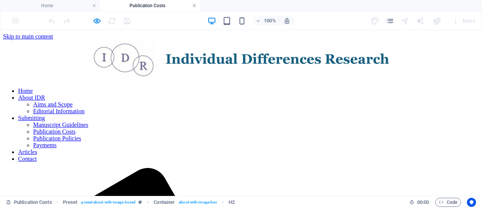
click at [195, 6] on link at bounding box center [194, 5] width 5 height 7
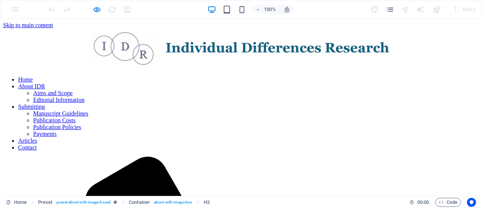
click at [81, 130] on link "Publication Policies" at bounding box center [57, 127] width 48 height 6
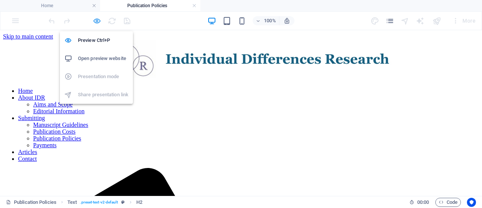
click at [97, 19] on icon "button" at bounding box center [97, 21] width 9 height 9
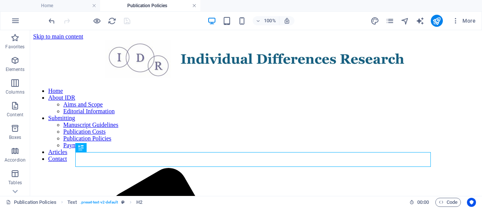
click at [195, 5] on link at bounding box center [194, 5] width 5 height 7
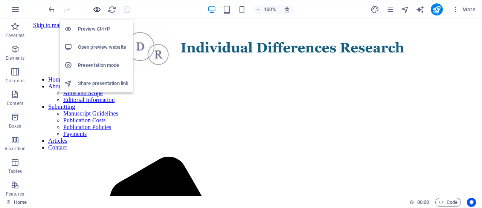
click at [96, 6] on icon "button" at bounding box center [97, 9] width 9 height 9
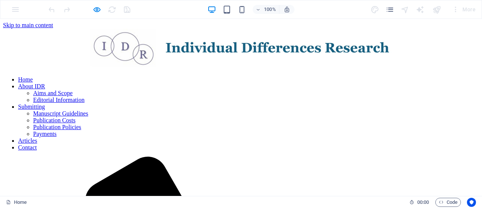
click at [37, 137] on link "Articles" at bounding box center [27, 140] width 19 height 6
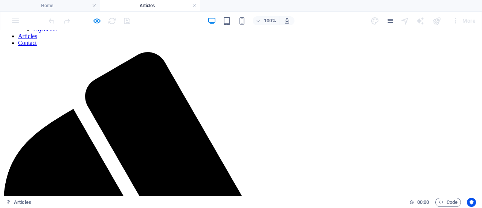
scroll to position [129, 0]
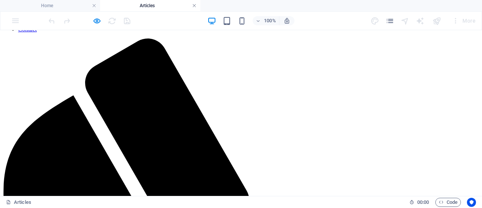
click at [196, 6] on link at bounding box center [194, 5] width 5 height 7
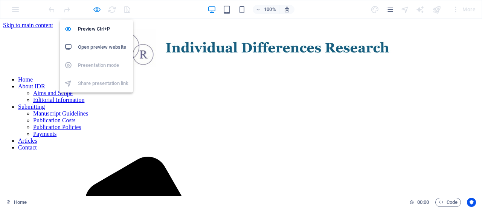
click at [98, 9] on icon "button" at bounding box center [97, 9] width 9 height 9
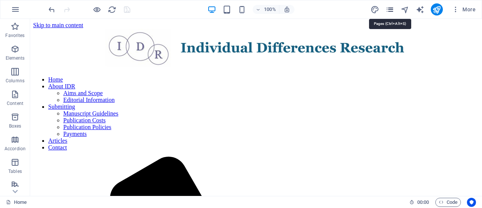
click at [391, 9] on icon "pages" at bounding box center [390, 9] width 9 height 9
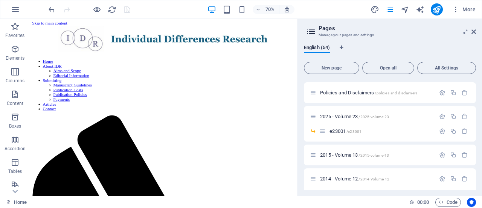
scroll to position [202, 0]
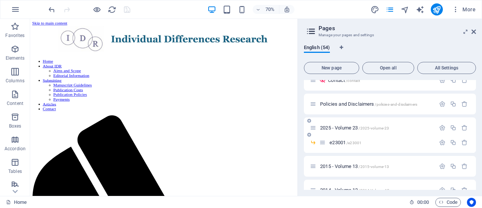
scroll to position [144, 0]
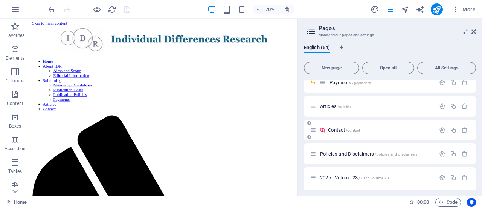
click at [334, 131] on span "Contact /contact" at bounding box center [344, 130] width 32 height 6
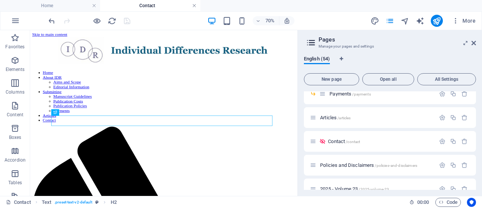
scroll to position [0, 0]
click at [194, 5] on link at bounding box center [194, 5] width 5 height 7
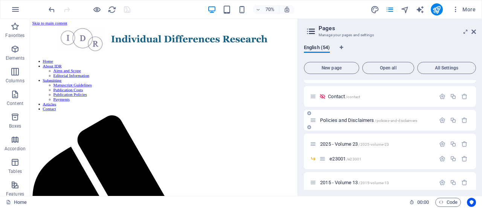
scroll to position [188, 0]
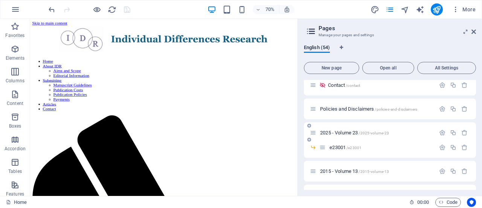
click at [341, 133] on span "2025 - Volume 23 /2025-volume-23" at bounding box center [354, 133] width 69 height 6
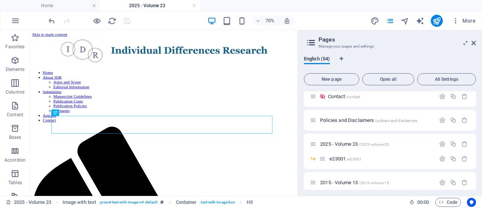
scroll to position [0, 0]
click at [195, 5] on link at bounding box center [194, 5] width 5 height 7
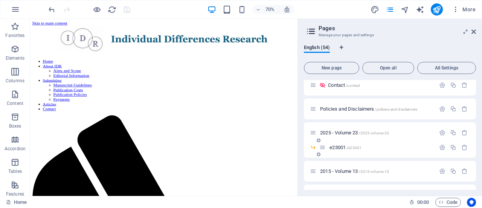
click at [337, 145] on span "e23001 /e23001" at bounding box center [346, 147] width 32 height 6
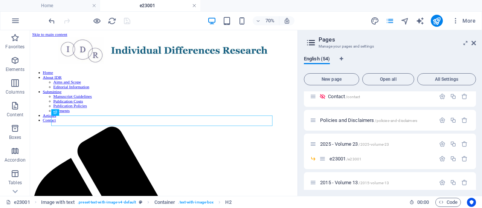
click at [194, 6] on link at bounding box center [194, 5] width 5 height 7
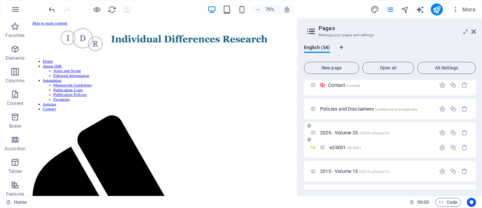
scroll to position [249, 0]
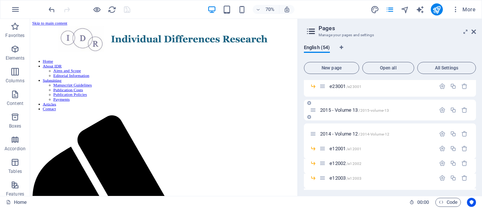
click at [332, 108] on span "2015 - Volume 13 /2015-volume-13" at bounding box center [354, 110] width 69 height 6
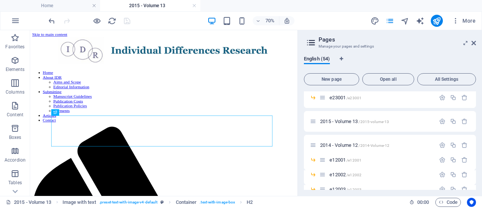
scroll to position [0, 0]
click at [195, 6] on link at bounding box center [194, 5] width 5 height 7
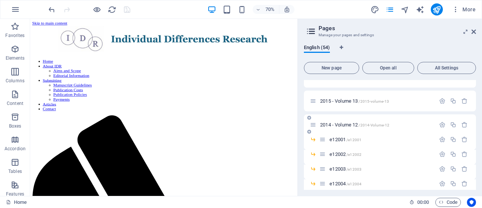
scroll to position [260, 0]
click at [349, 126] on div "2014 - Volume 12 /2014-Volume-12" at bounding box center [372, 123] width 125 height 9
click at [352, 122] on span "2014 - Volume 12 /2014-Volume-12" at bounding box center [354, 123] width 69 height 6
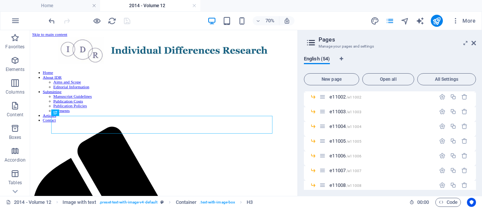
scroll to position [569, 0]
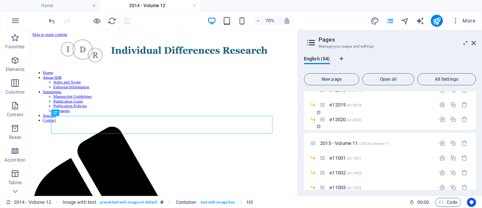
click at [343, 120] on span "e12020 /e12020" at bounding box center [346, 119] width 32 height 6
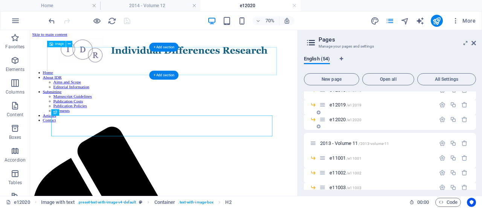
scroll to position [0, 0]
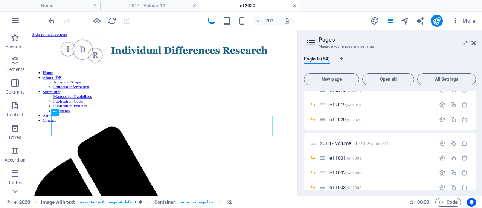
click at [294, 6] on link at bounding box center [294, 5] width 5 height 7
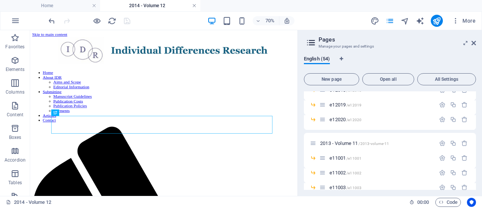
click at [195, 7] on link at bounding box center [194, 5] width 5 height 7
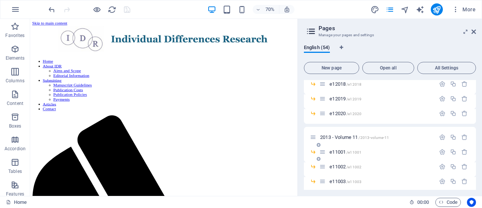
scroll to position [564, 0]
click at [347, 137] on span "2013 - Volume 11 /2013-volume-11" at bounding box center [354, 137] width 69 height 6
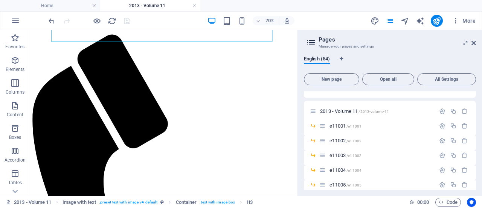
scroll to position [606, 0]
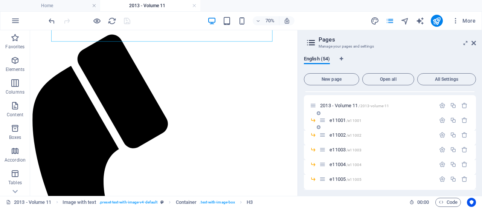
click at [339, 121] on span "e11001 /e11001" at bounding box center [346, 120] width 32 height 6
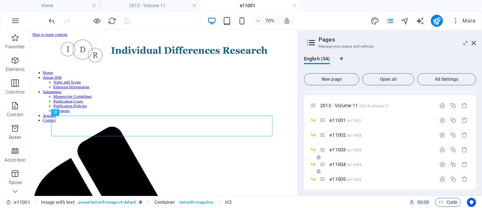
scroll to position [794, 0]
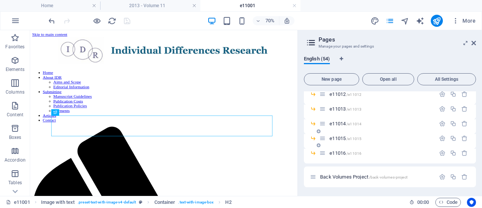
click at [344, 152] on span "e11016 /e11016" at bounding box center [346, 153] width 32 height 6
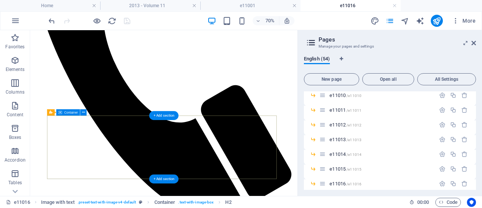
scroll to position [0, 0]
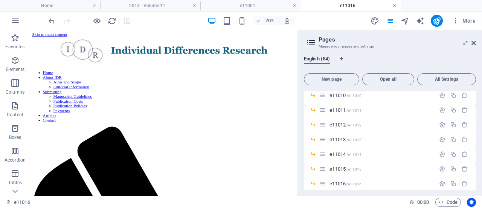
click at [392, 8] on link at bounding box center [394, 5] width 5 height 7
click at [295, 5] on link at bounding box center [294, 5] width 5 height 7
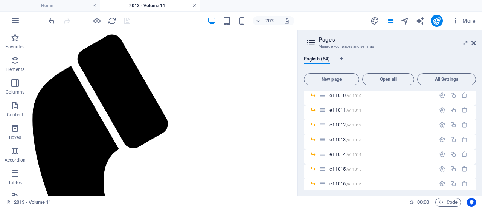
click at [196, 4] on link at bounding box center [194, 5] width 5 height 7
